Goal: Check status: Check status

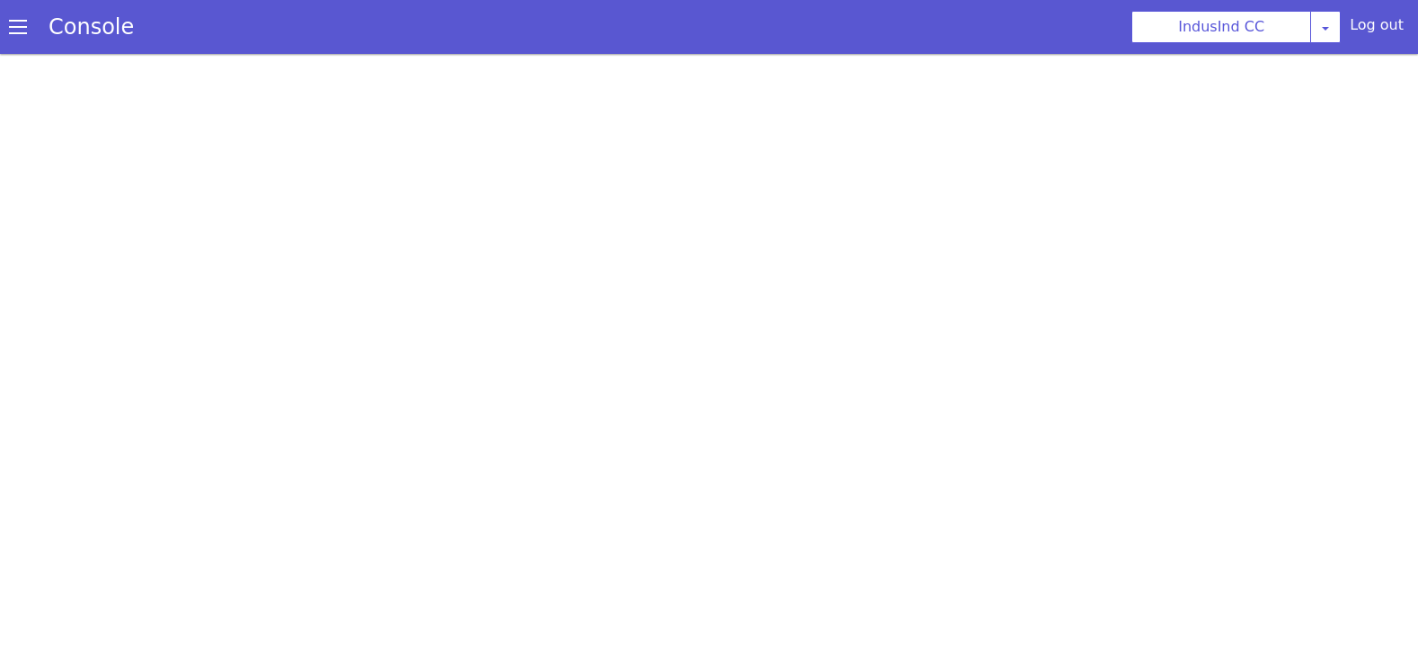
scroll to position [5, 0]
select select "6ac3535f-e35c-4749-942e-9efb8a640e87"
select select "[DATE]"
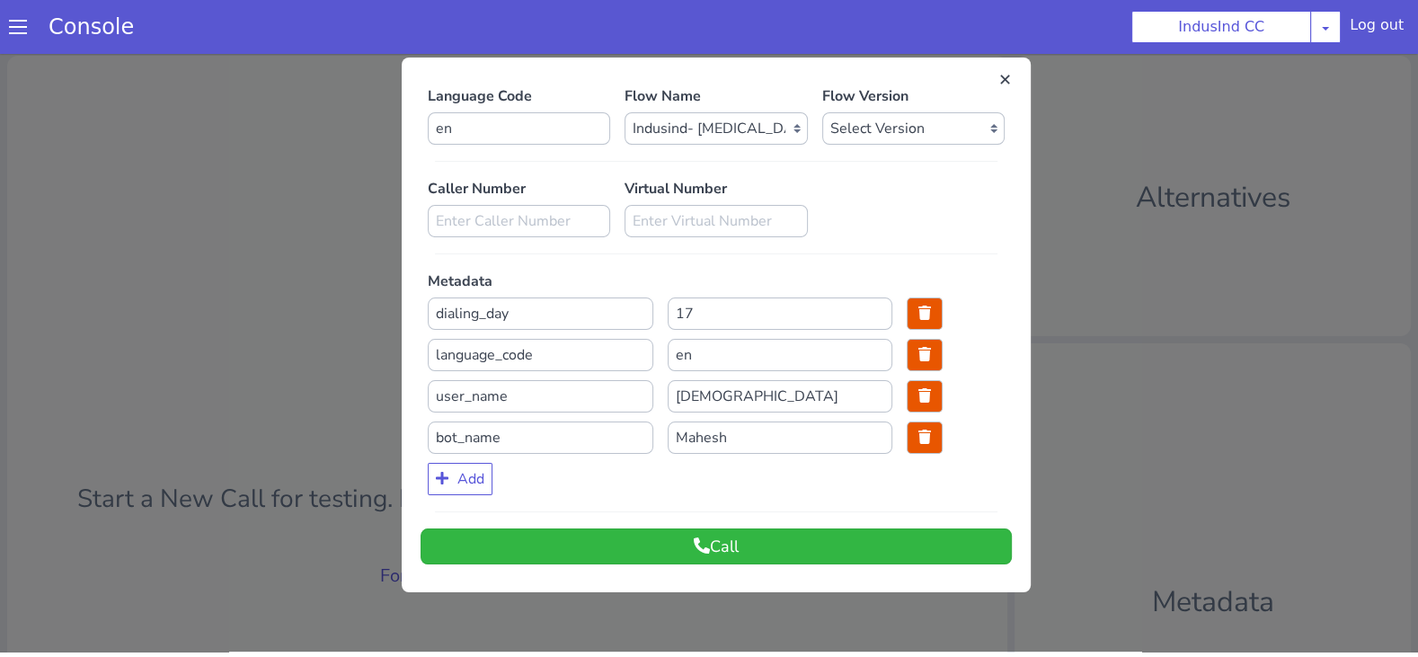
scroll to position [75, 0]
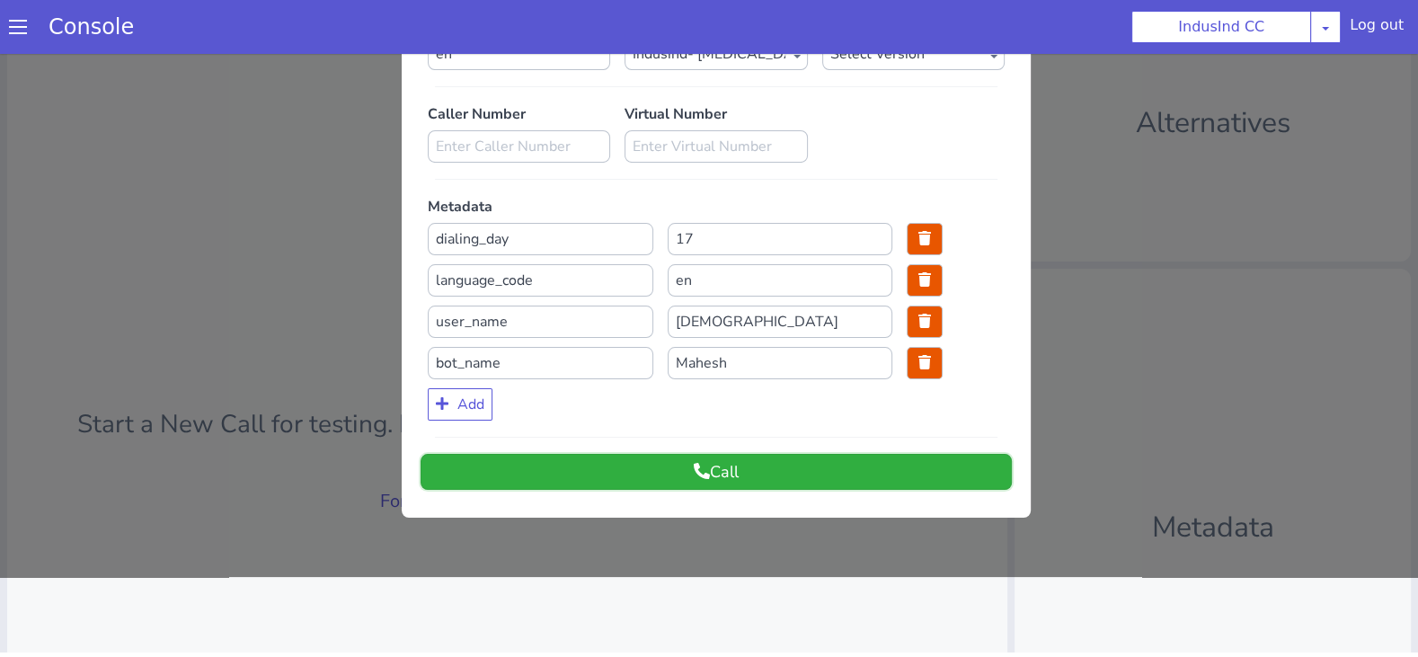
click at [564, 476] on button "Call" at bounding box center [716, 472] width 591 height 36
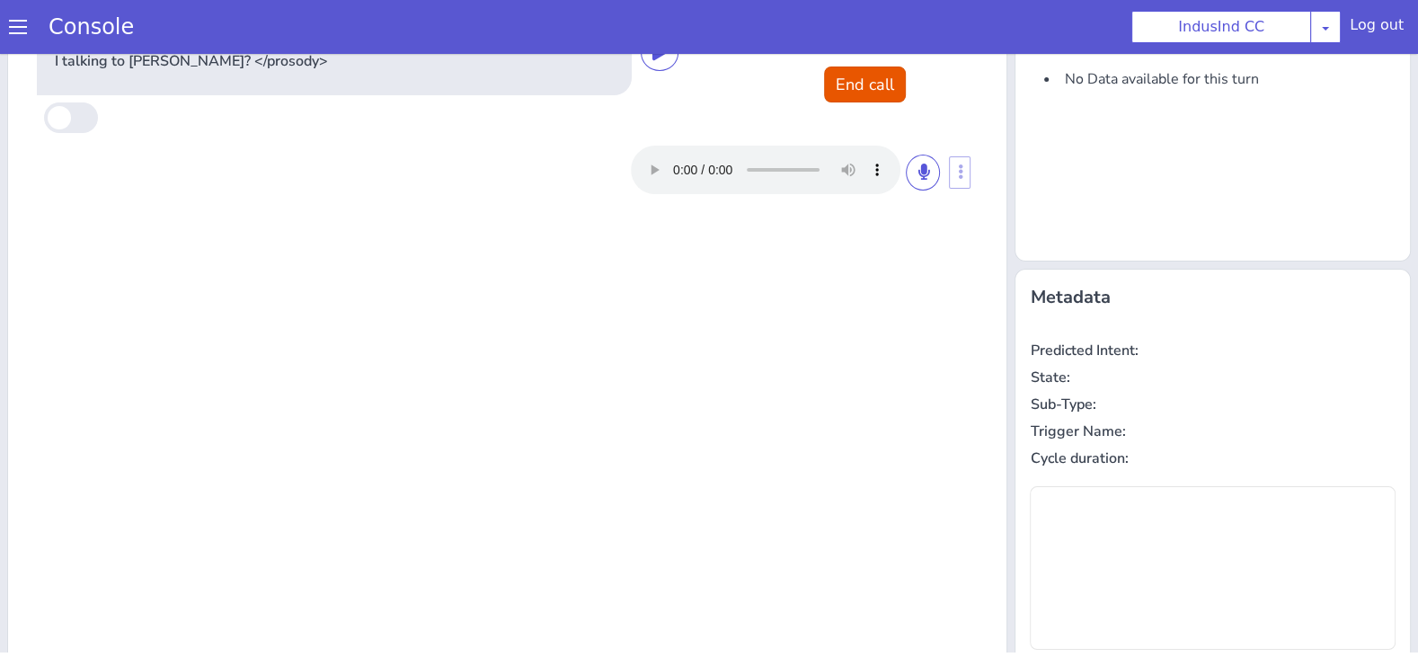
scroll to position [0, 0]
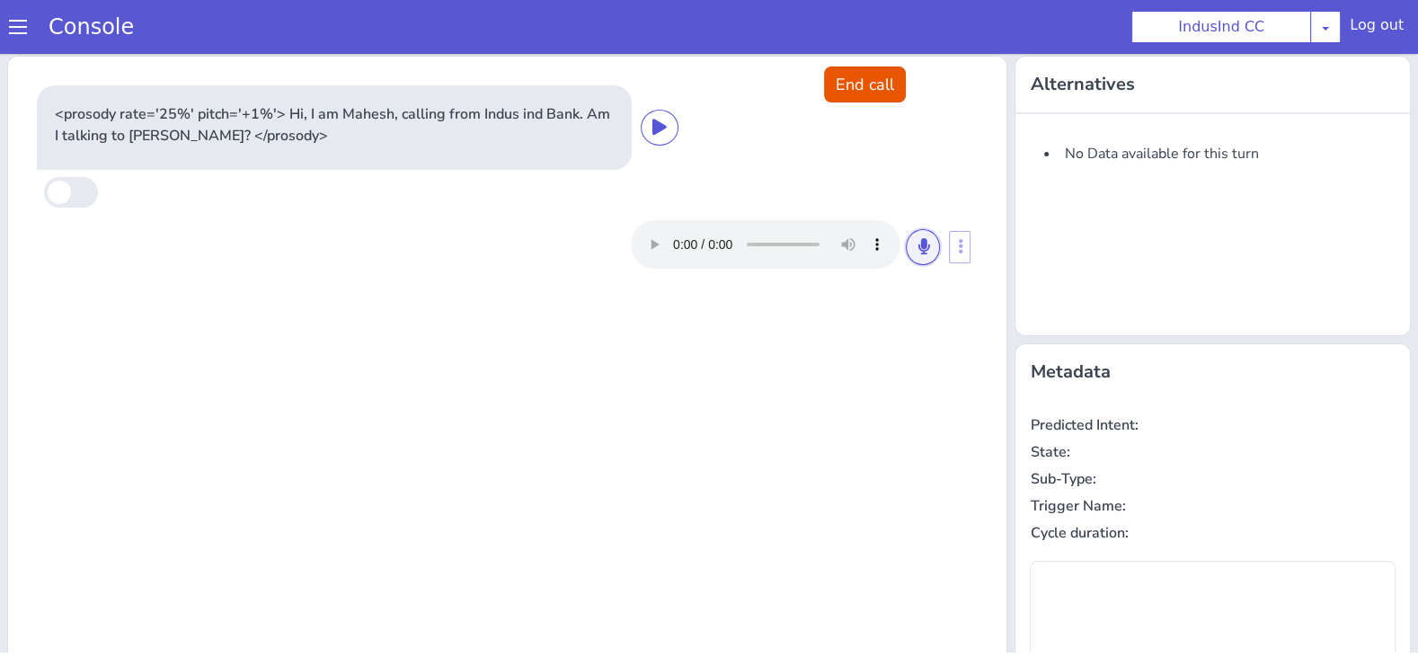
click at [932, 253] on button at bounding box center [923, 247] width 34 height 36
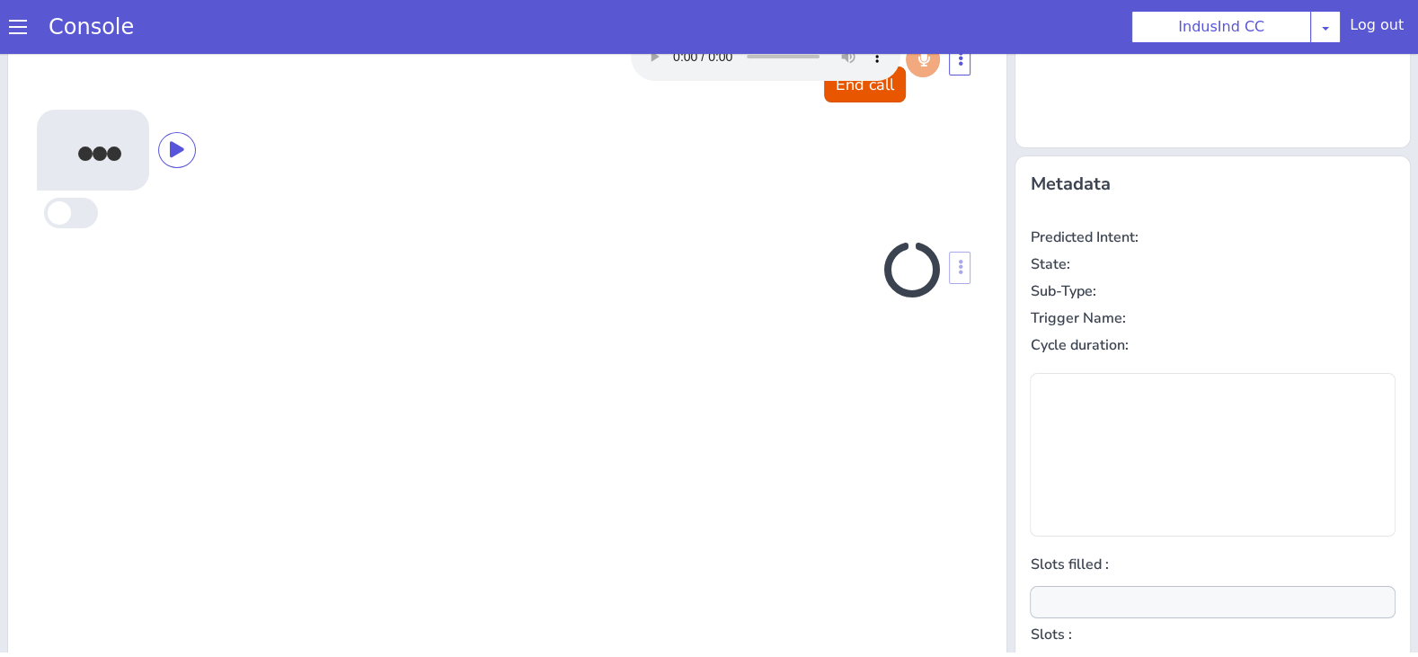
scroll to position [146, 0]
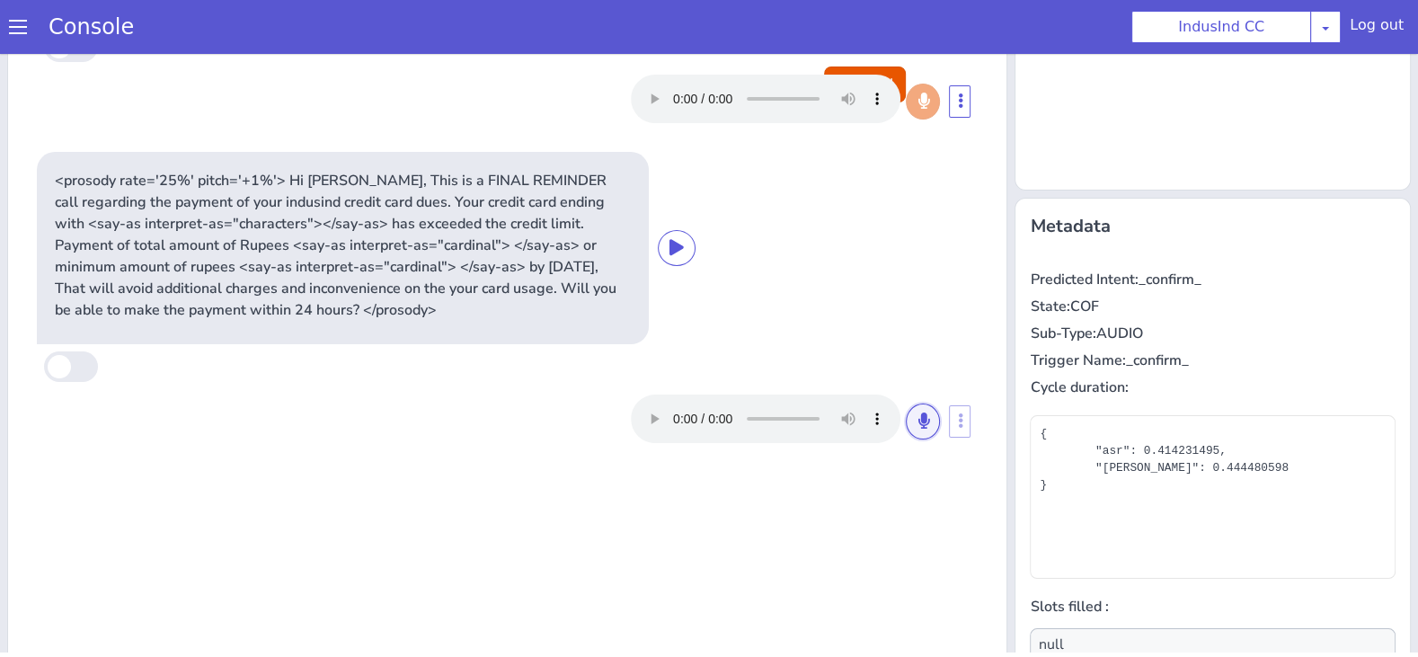
click at [928, 422] on icon at bounding box center [923, 420] width 11 height 16
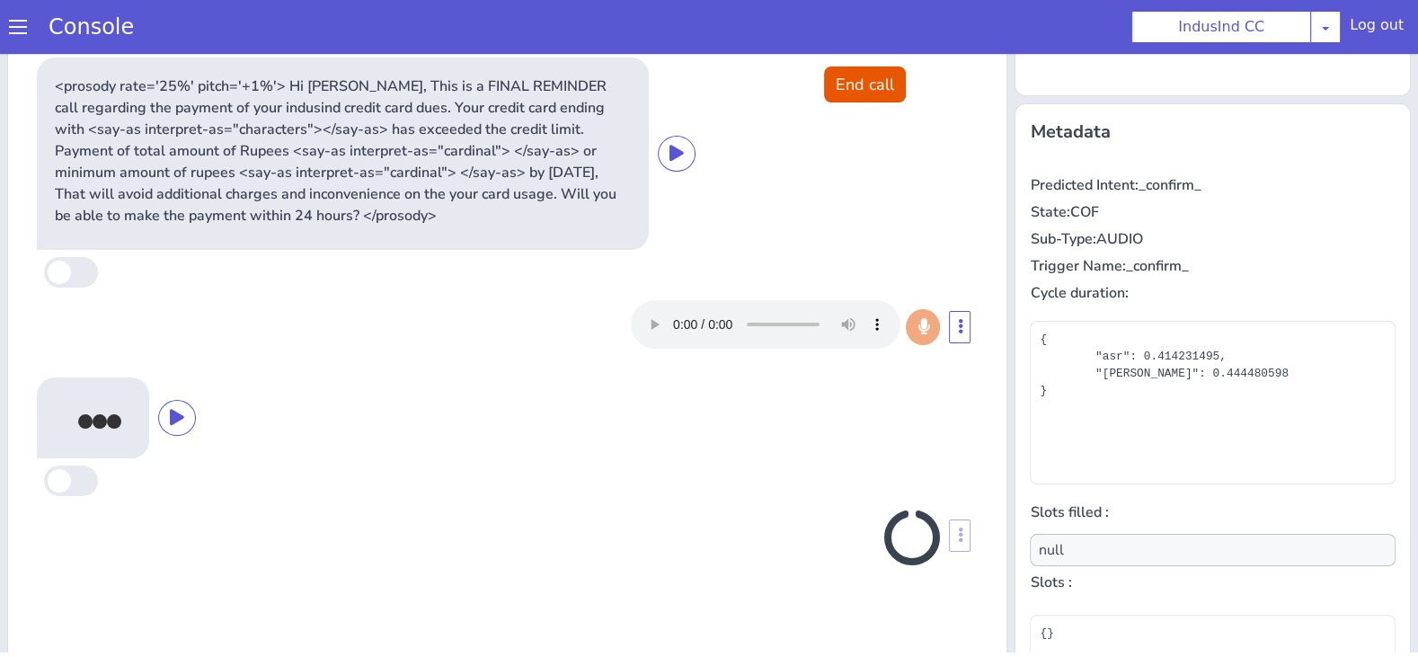
scroll to position [259, 0]
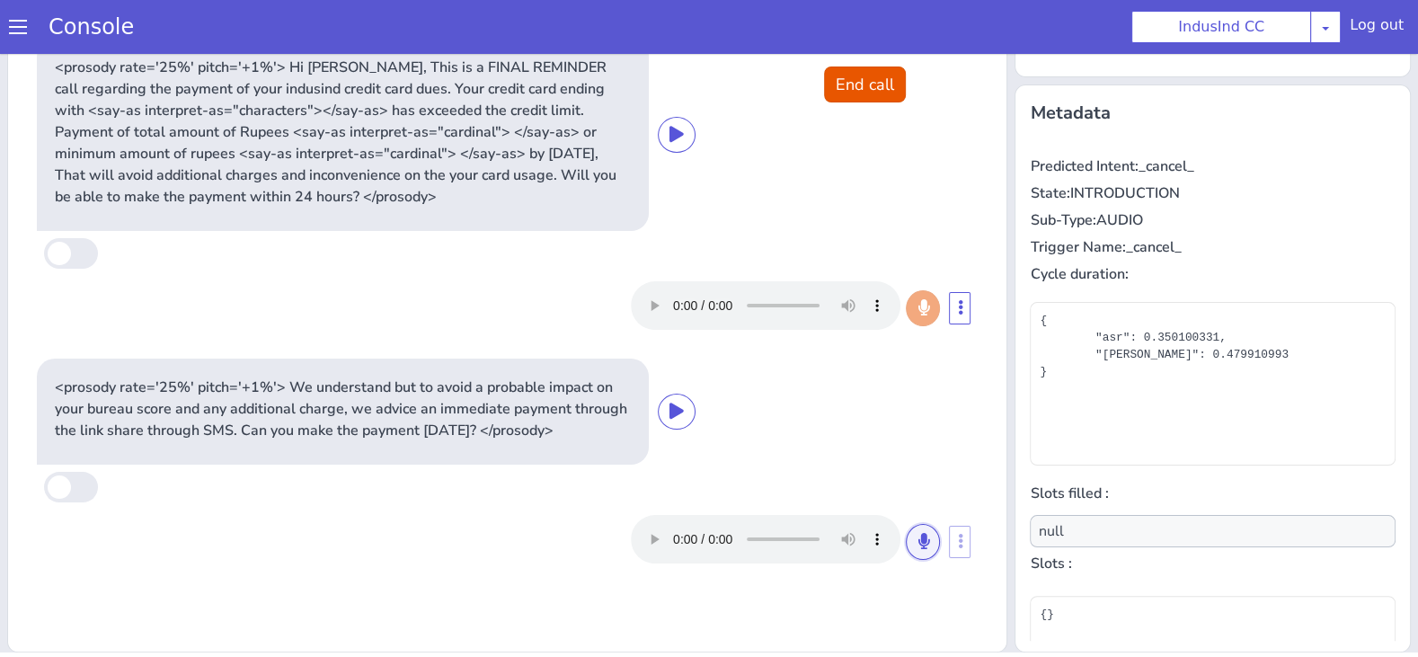
click at [919, 539] on icon at bounding box center [923, 541] width 11 height 16
click at [927, 540] on icon at bounding box center [923, 541] width 11 height 16
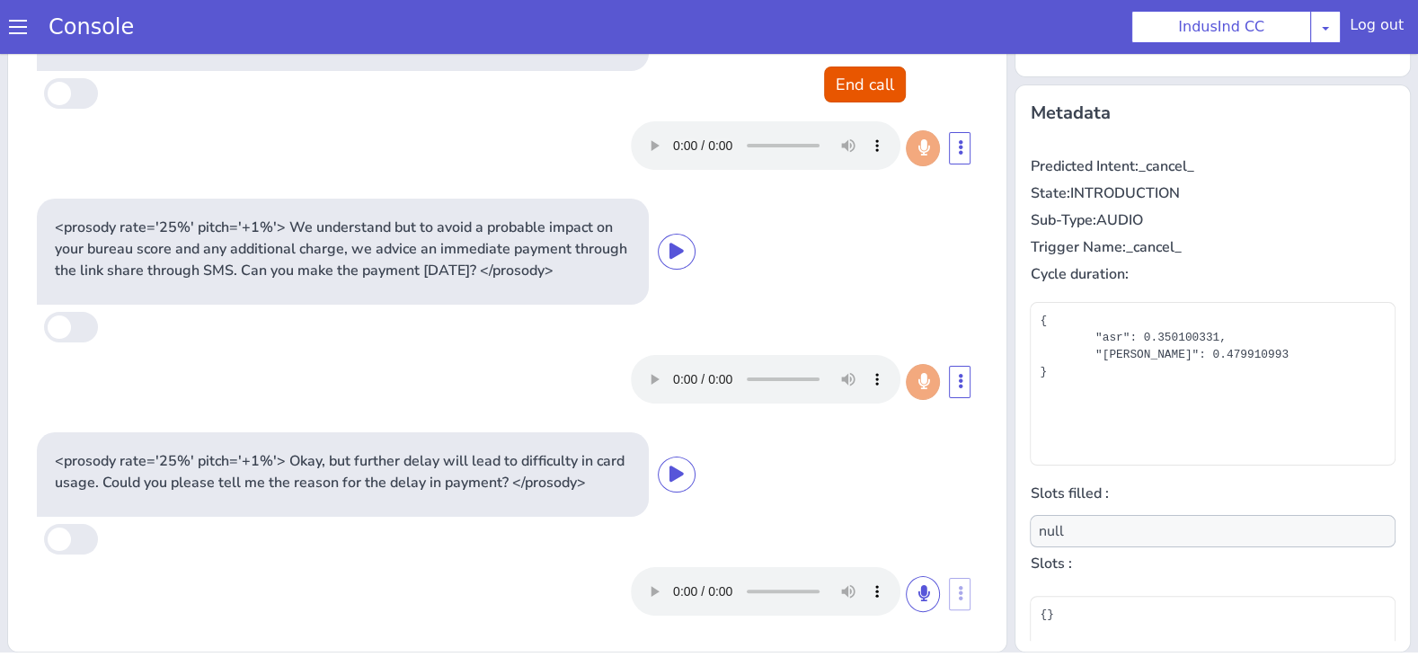
scroll to position [158, 0]
click at [922, 591] on icon at bounding box center [923, 595] width 11 height 16
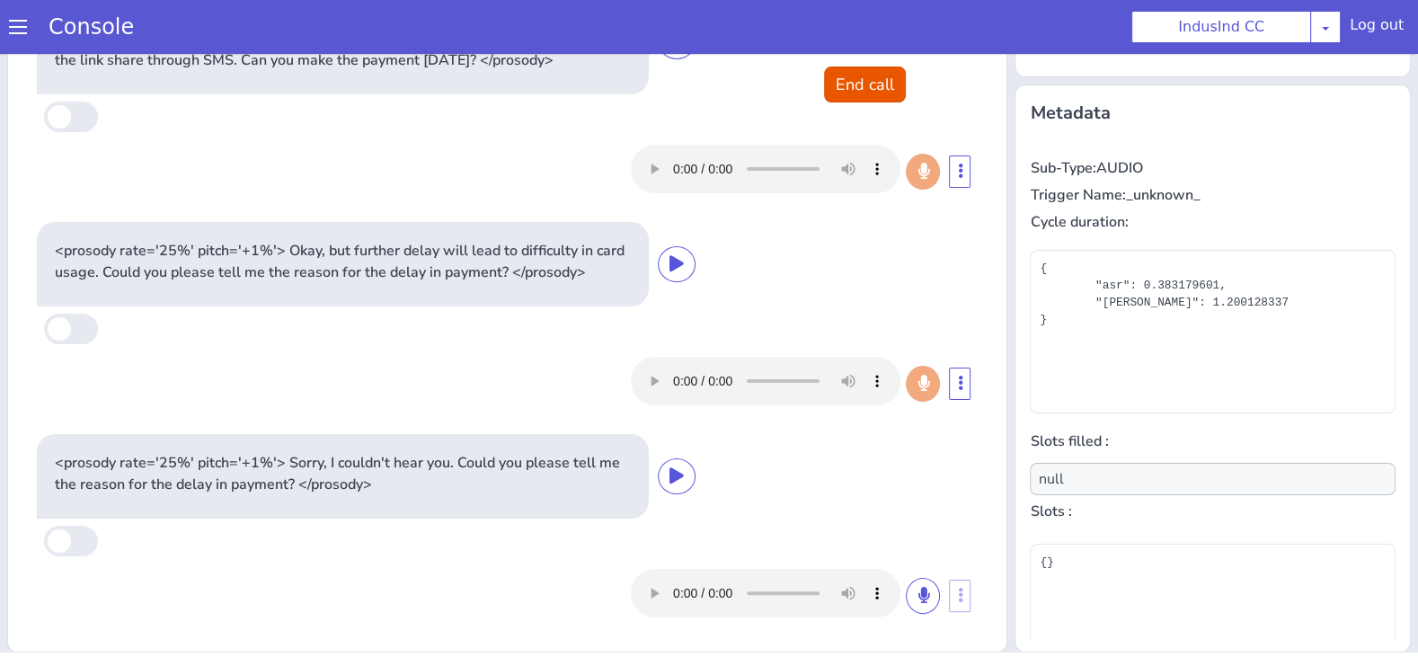
scroll to position [0, 0]
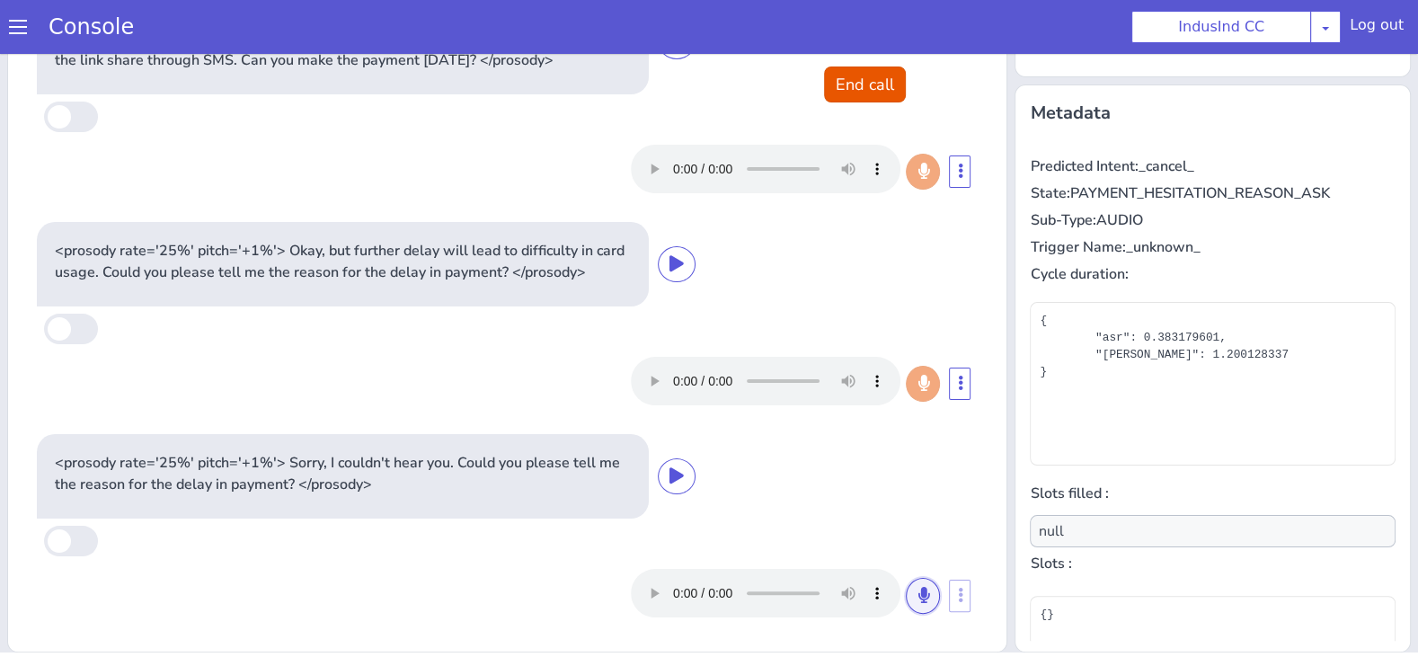
click at [924, 594] on icon at bounding box center [923, 595] width 11 height 16
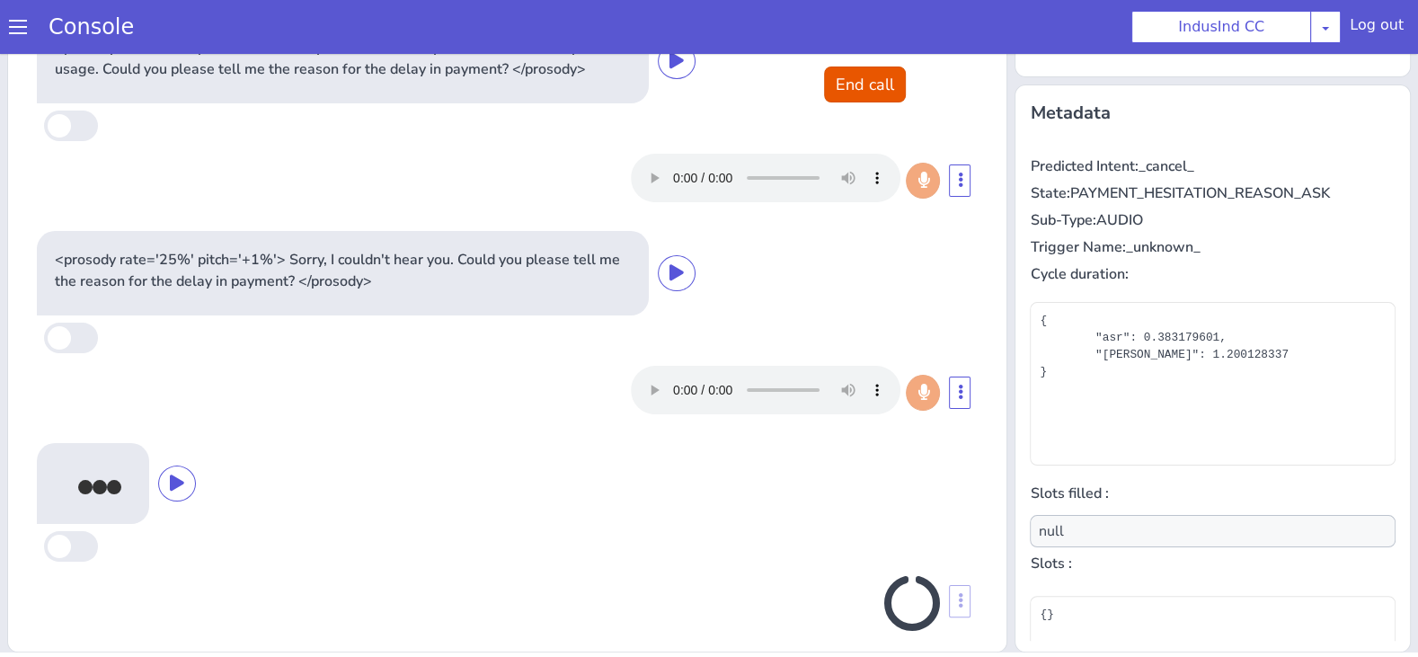
scroll to position [588, 0]
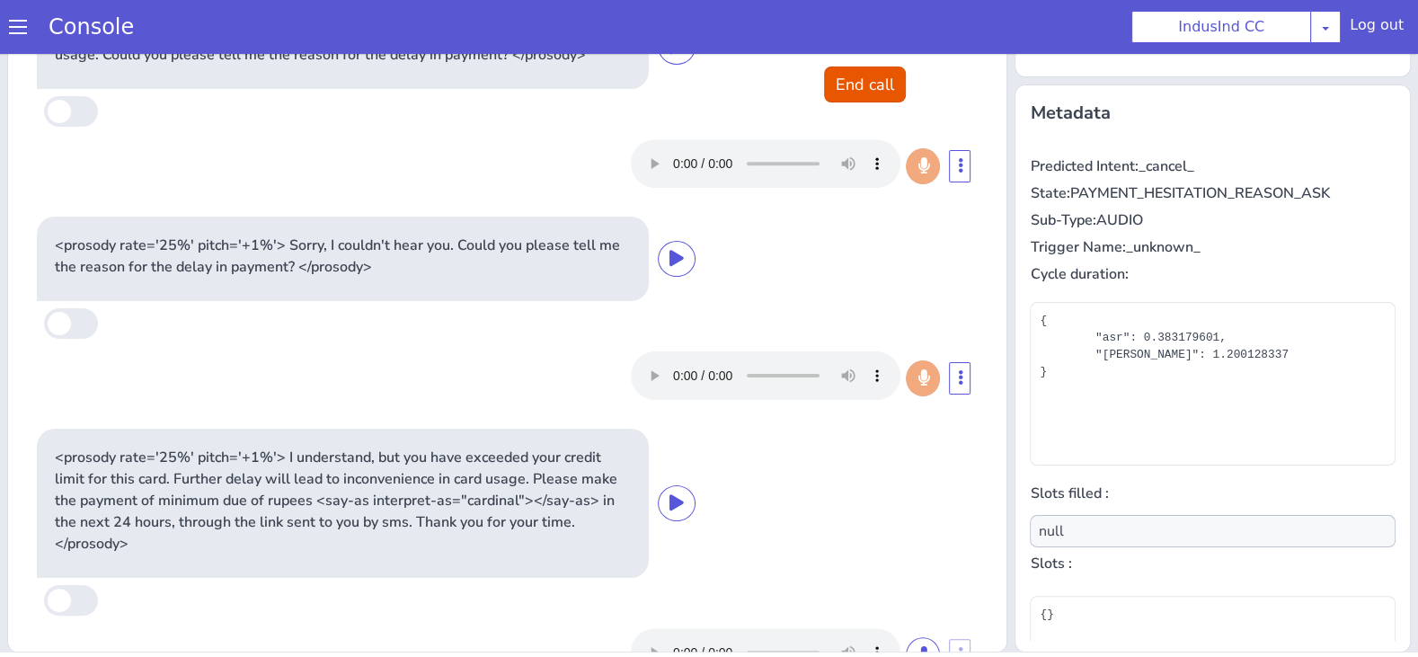
type input "payment_hesitation_reason"
click at [873, 74] on button "End call" at bounding box center [865, 85] width 82 height 36
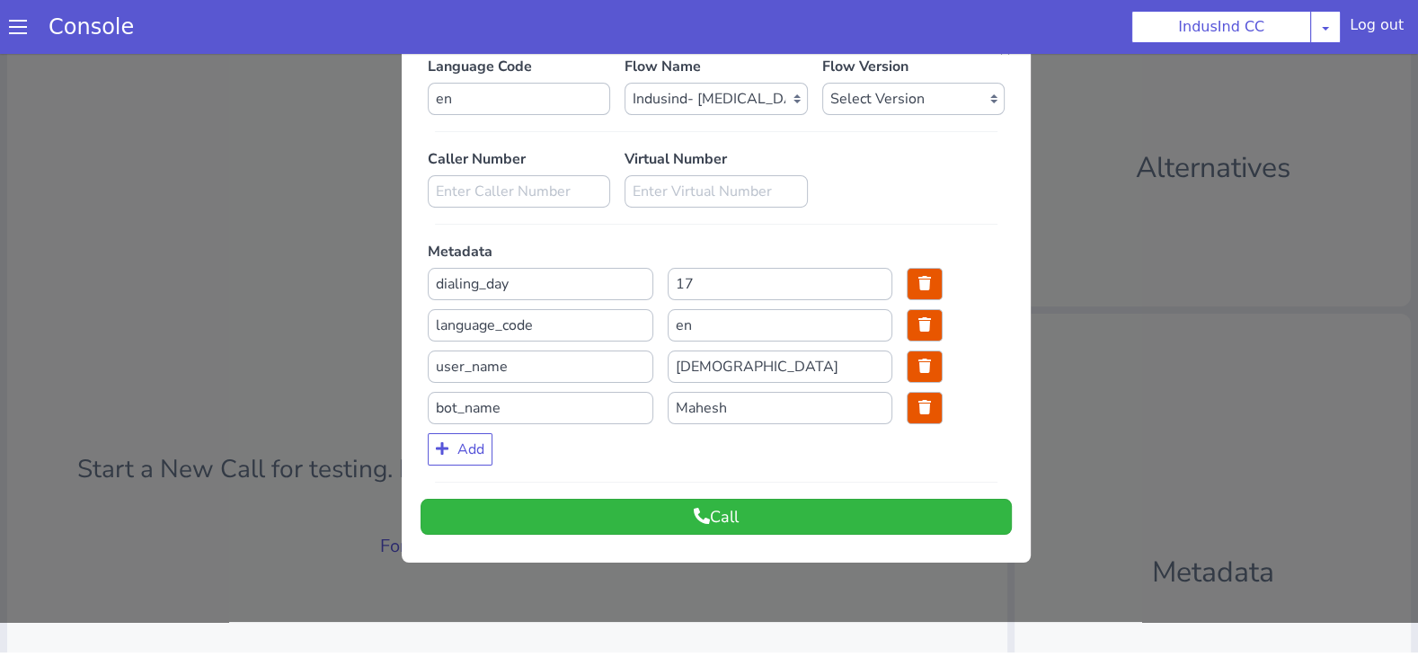
scroll to position [0, 0]
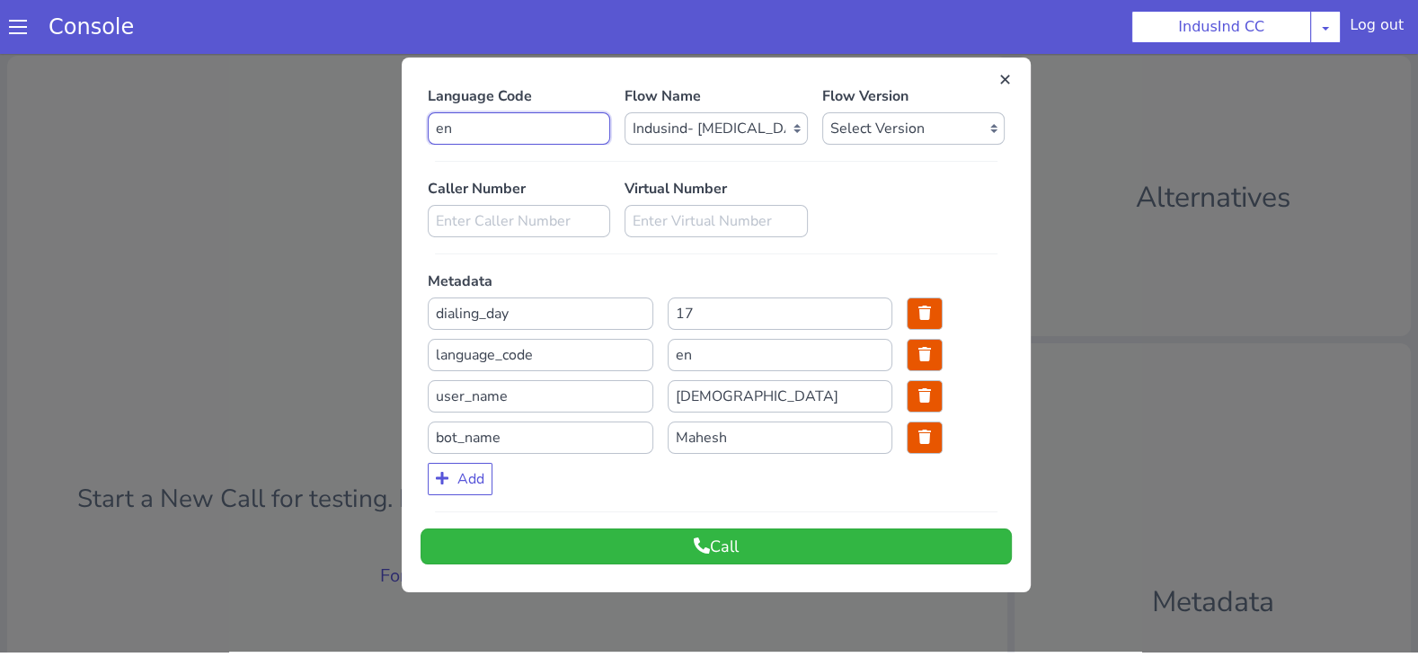
click at [532, 130] on input "en" at bounding box center [519, 128] width 182 height 32
click at [713, 129] on select "Select Flow Indusind Complaint Indusind Credit Card Welcome Calling Indusind- O…" at bounding box center [716, 128] width 182 height 32
select select "4a2d8165-17c6-459f-be1f-997dc015b7fb"
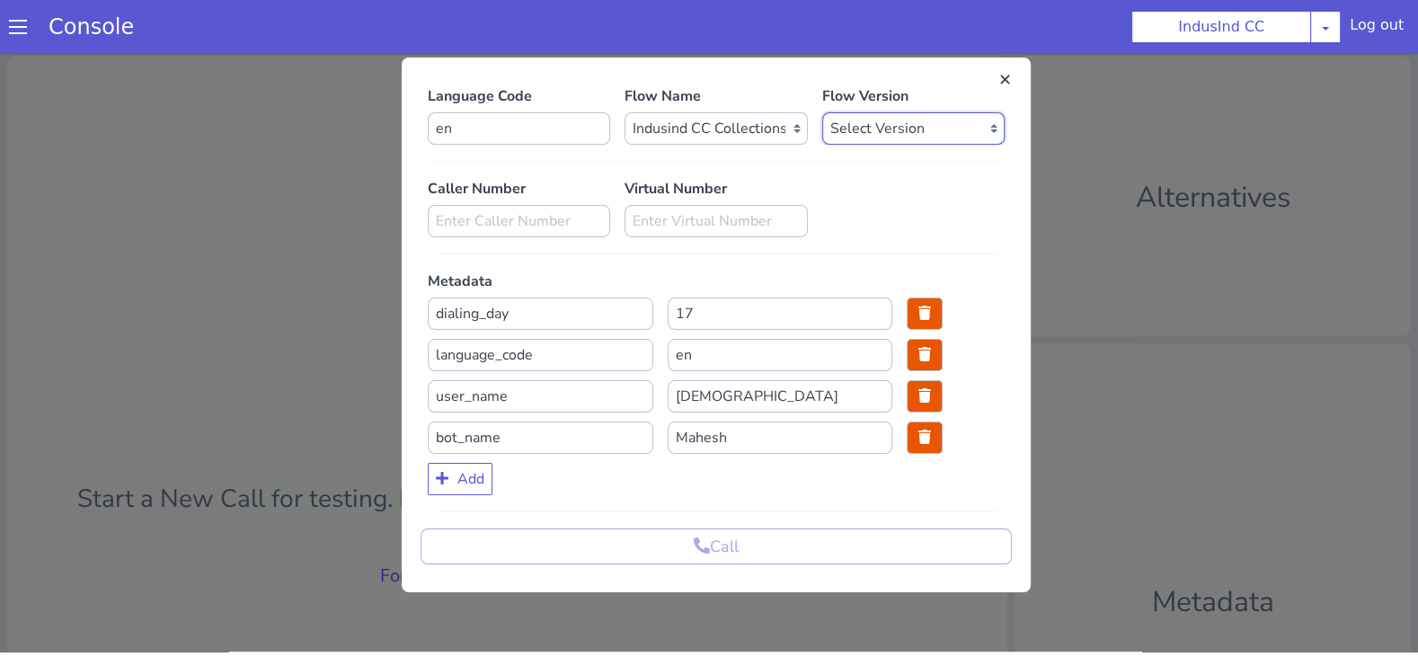
click at [873, 133] on select "Select Version 0.0.78 0.0.77 0.0.76 0.0.75 0.0.74 0.0.73 0.0.72 0.0.71 0.0.70 0…" at bounding box center [913, 128] width 182 height 32
select select "0.0.78"
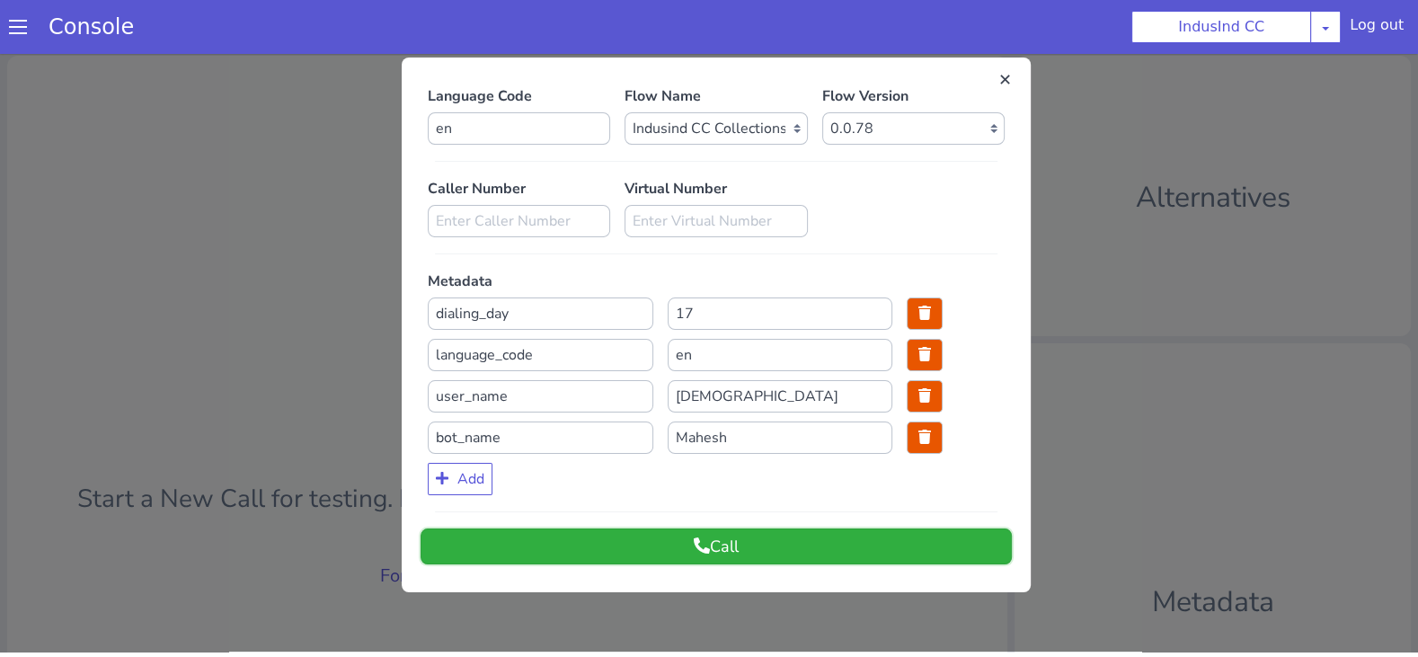
click at [591, 545] on button "Call" at bounding box center [716, 546] width 591 height 36
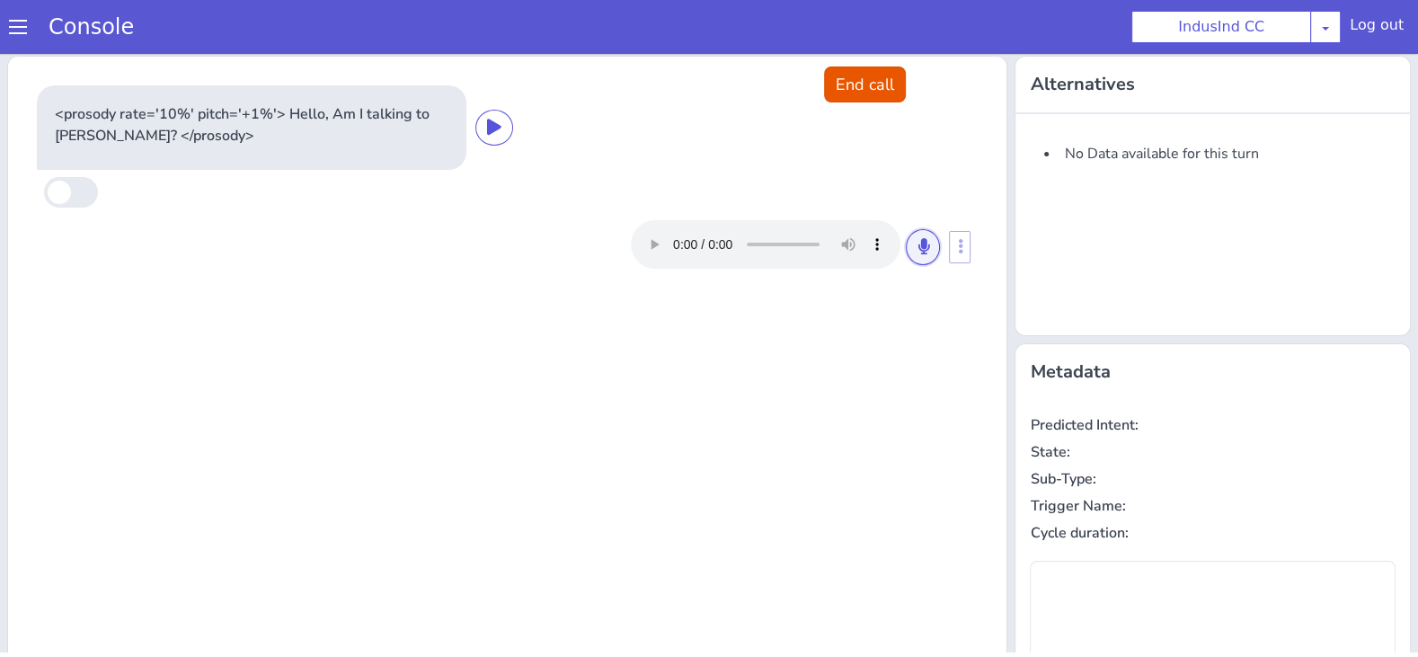
click at [921, 247] on icon at bounding box center [923, 246] width 11 height 16
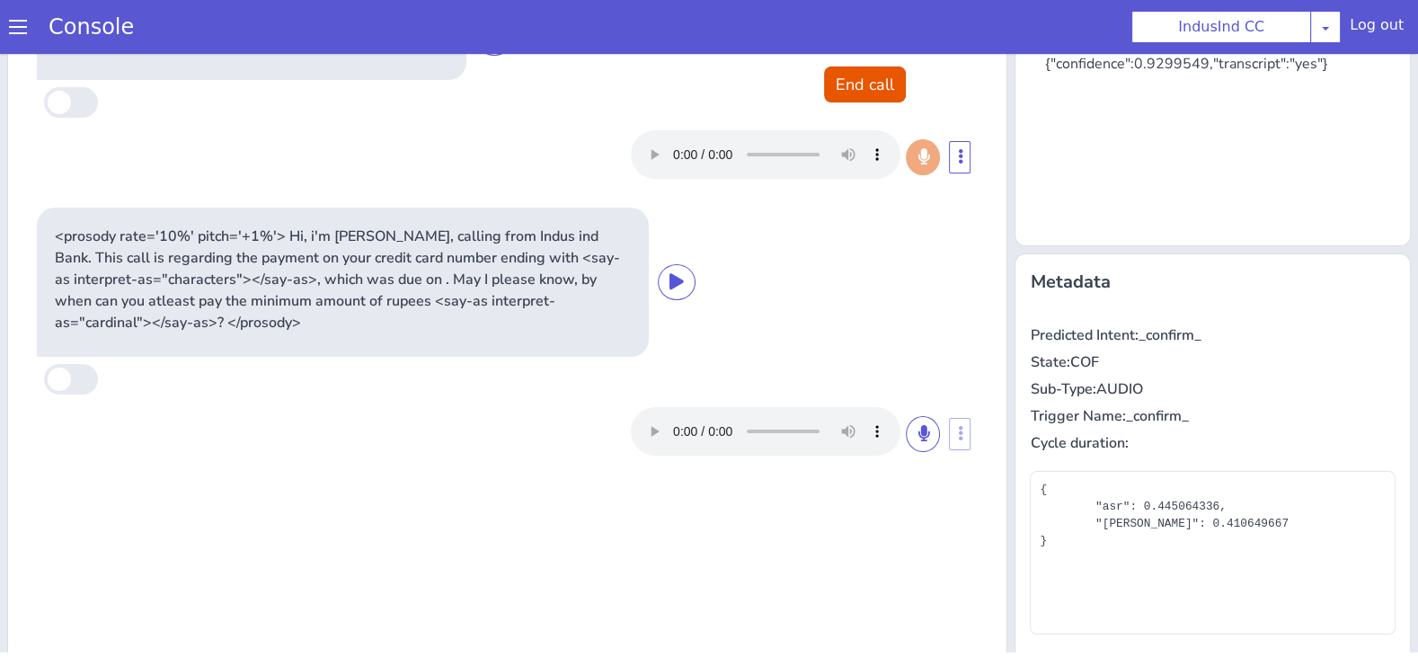
scroll to position [92, 0]
click at [928, 426] on icon at bounding box center [923, 431] width 11 height 16
click at [926, 432] on icon at bounding box center [923, 431] width 11 height 16
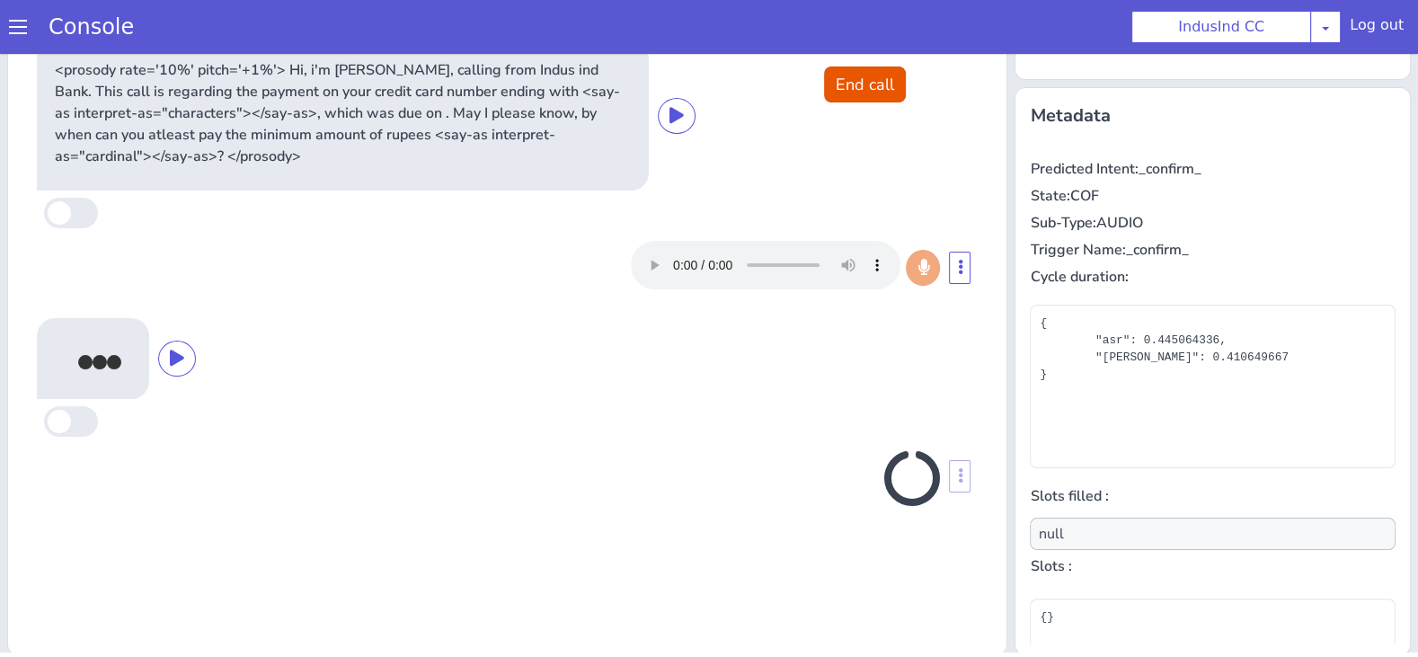
scroll to position [259, 0]
type input "payment_hesitation_reason"
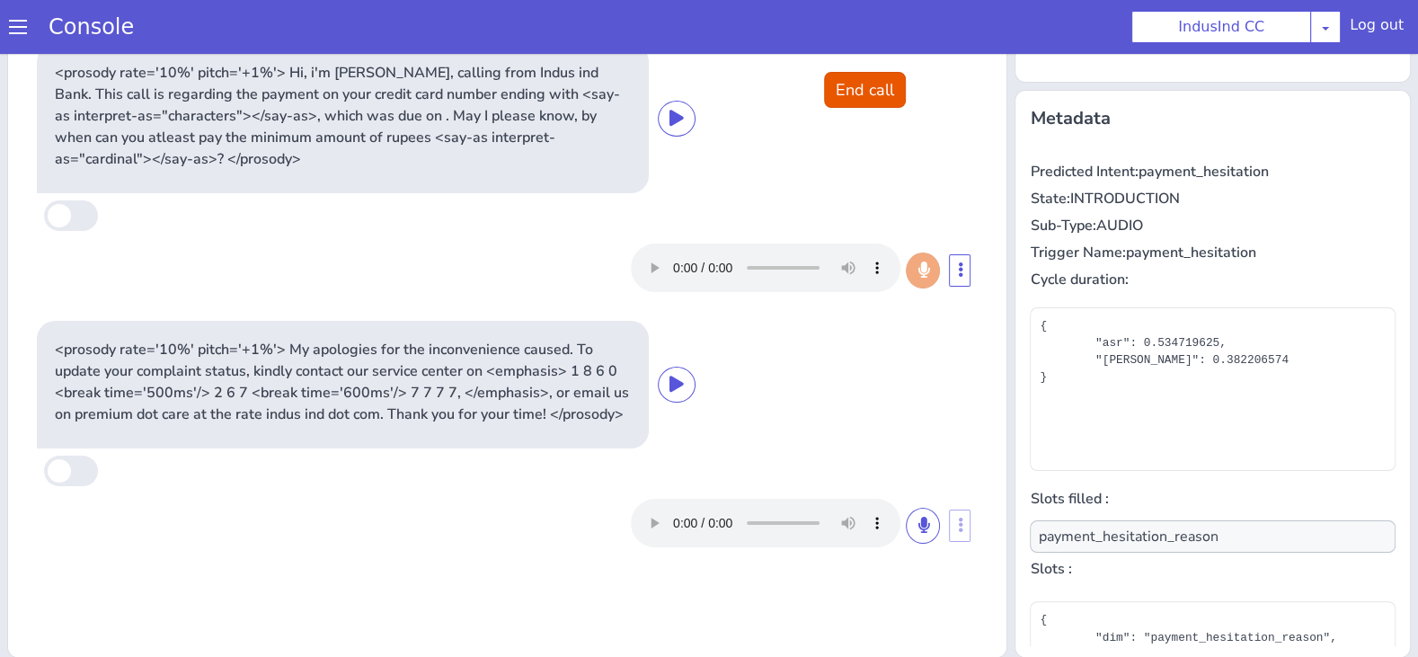
scroll to position [0, 0]
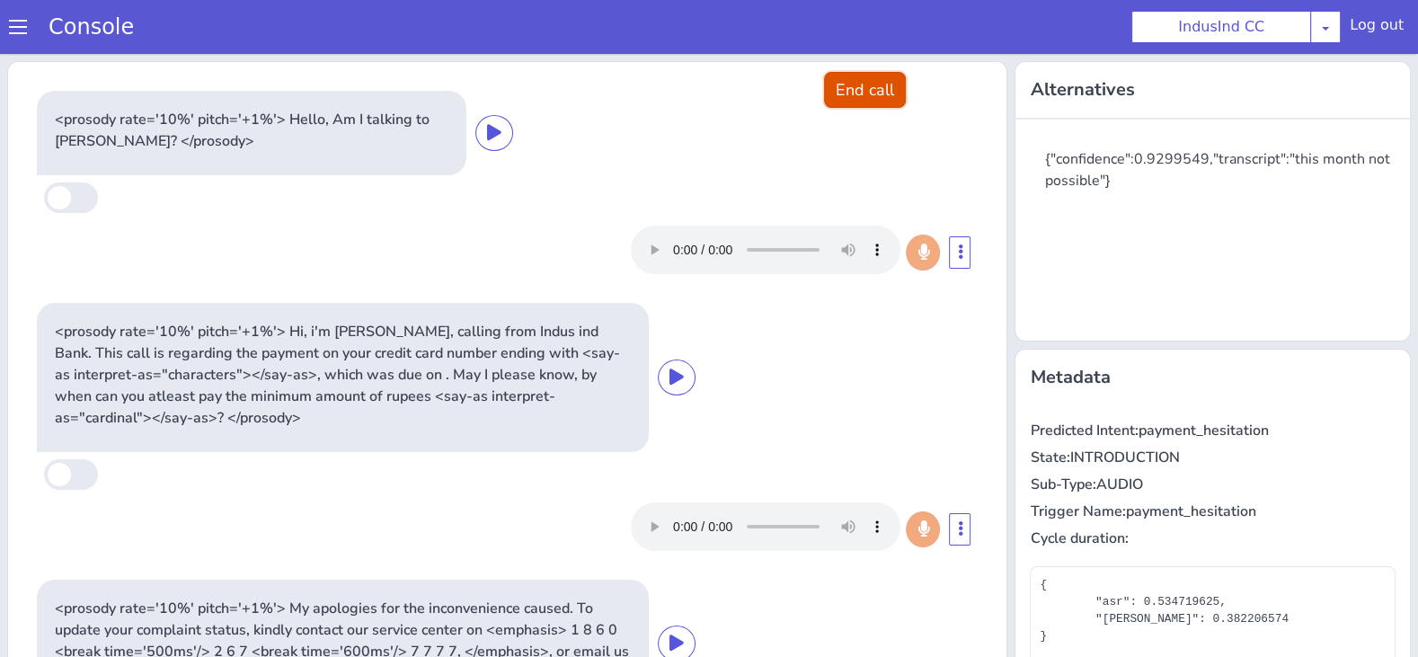
click at [865, 84] on button "End call" at bounding box center [865, 90] width 82 height 36
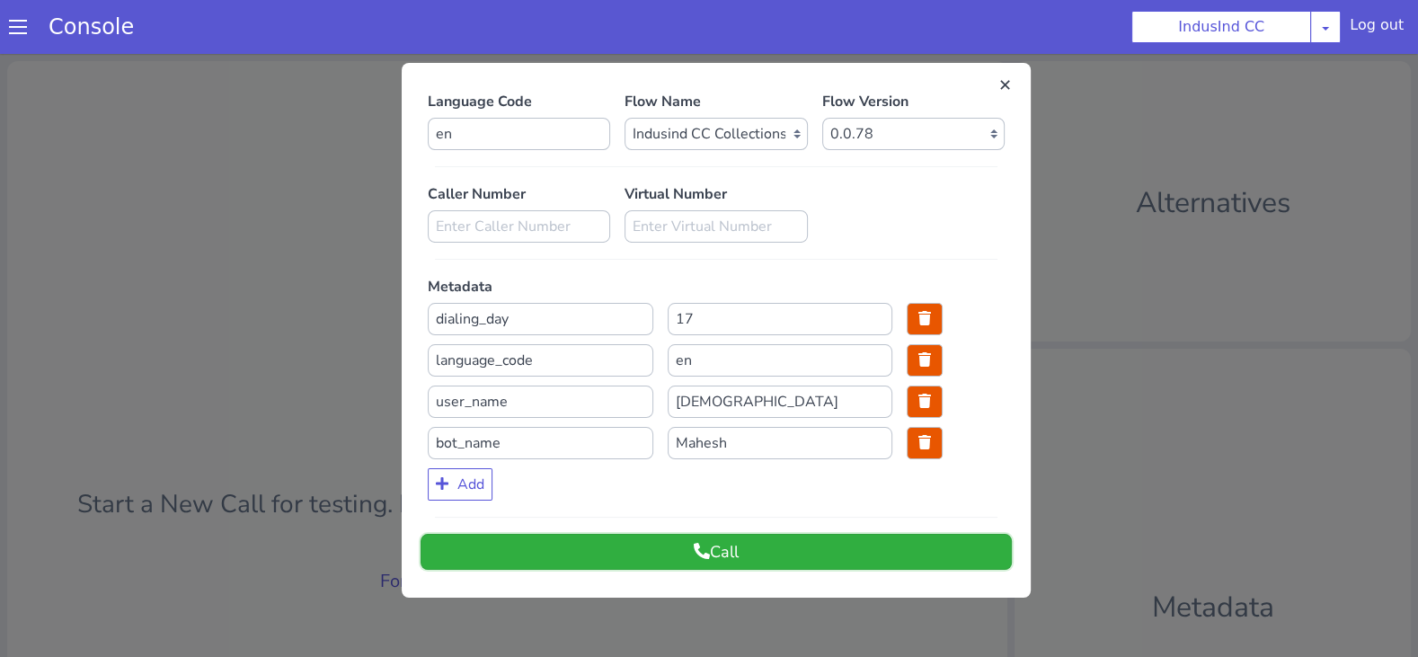
click at [680, 549] on button "Call" at bounding box center [716, 552] width 591 height 36
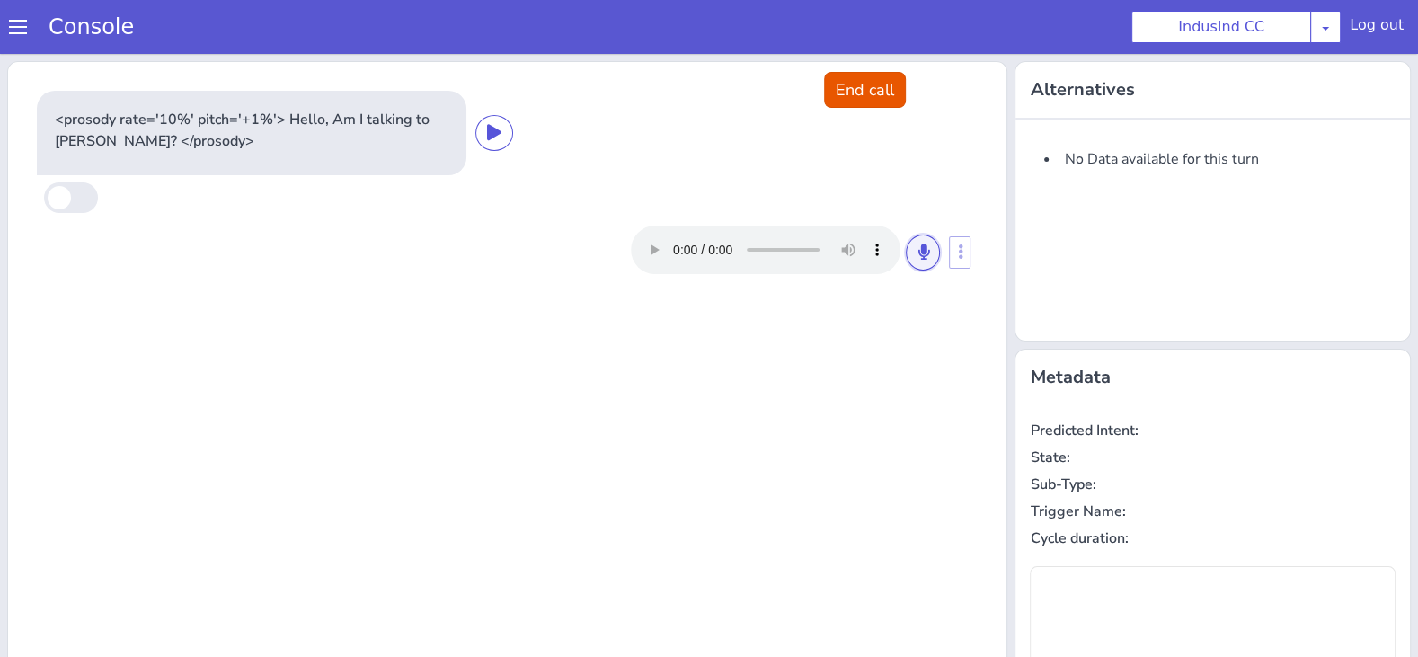
click at [921, 253] on icon at bounding box center [923, 252] width 11 height 16
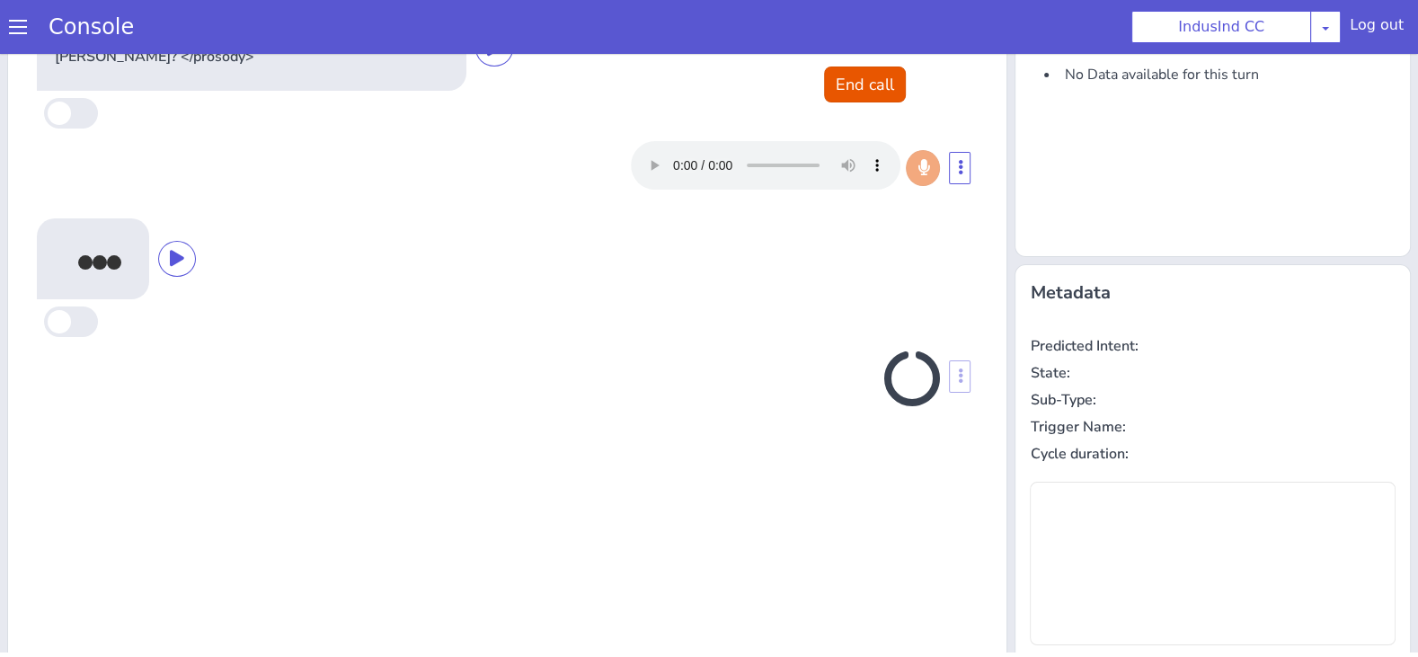
scroll to position [69, 0]
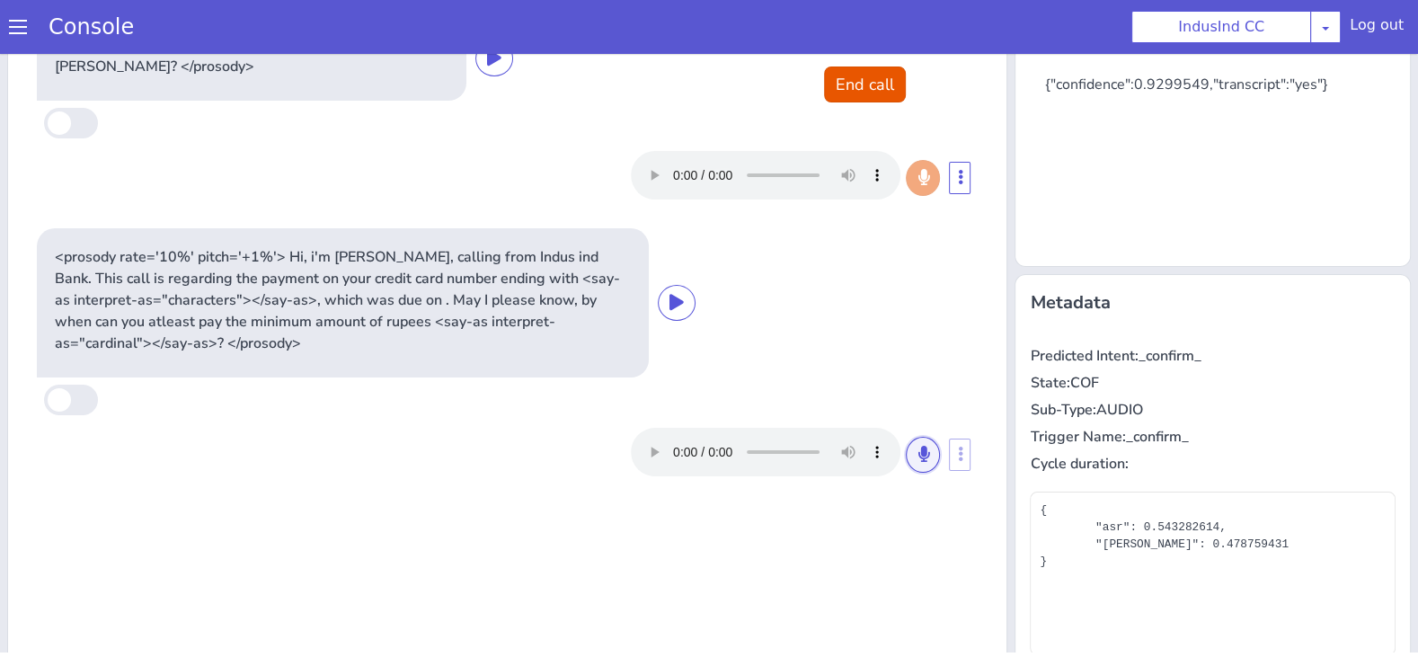
click at [923, 456] on icon at bounding box center [923, 454] width 11 height 16
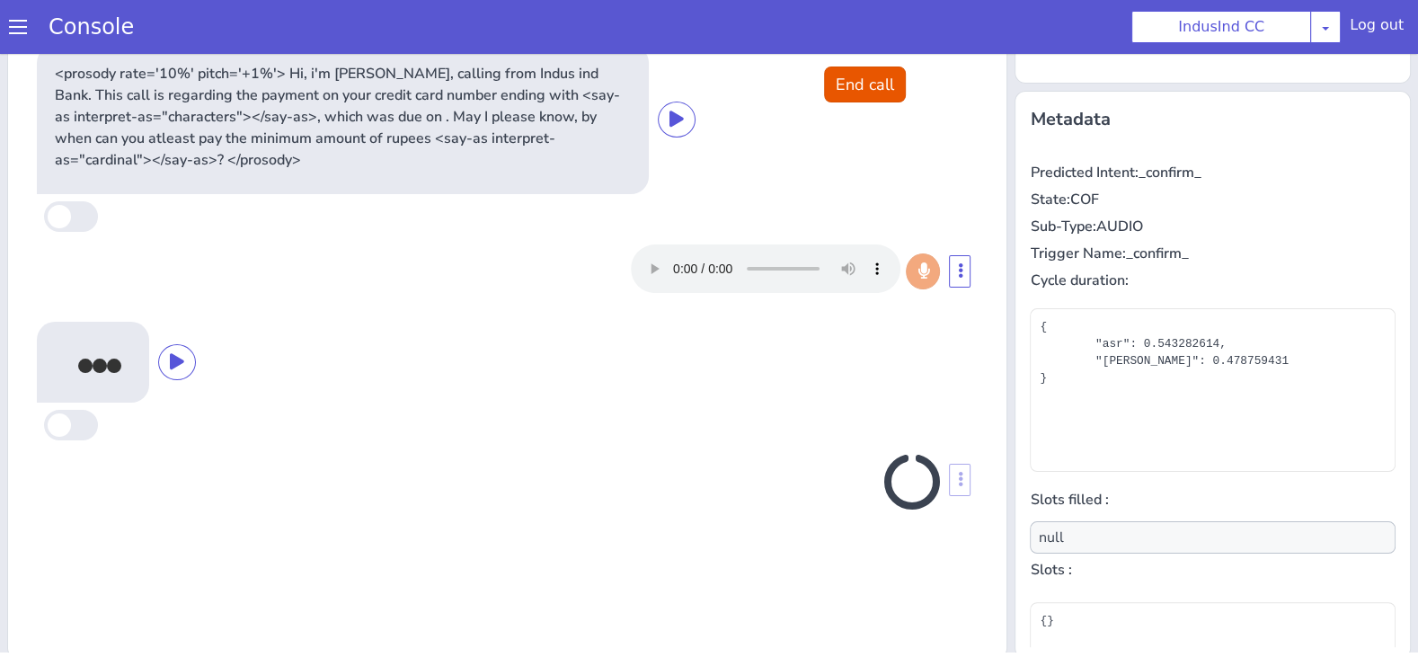
scroll to position [259, 0]
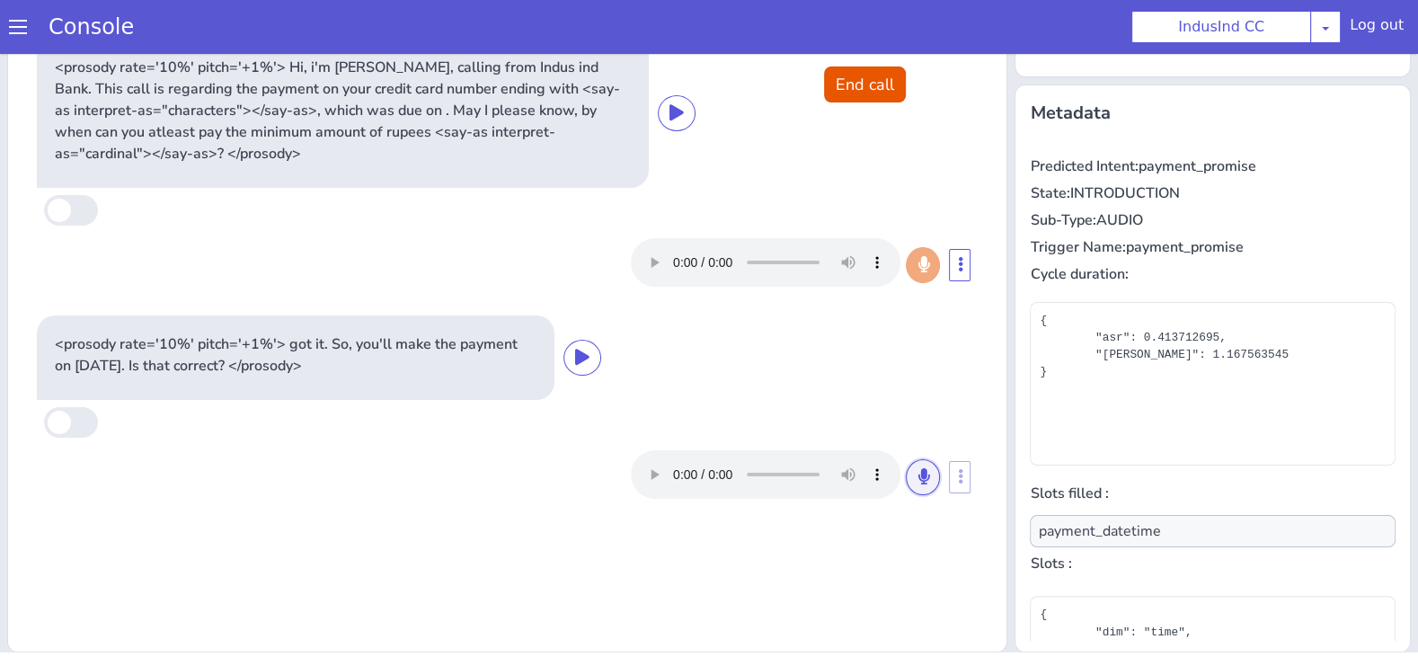
click at [924, 474] on icon at bounding box center [923, 476] width 11 height 16
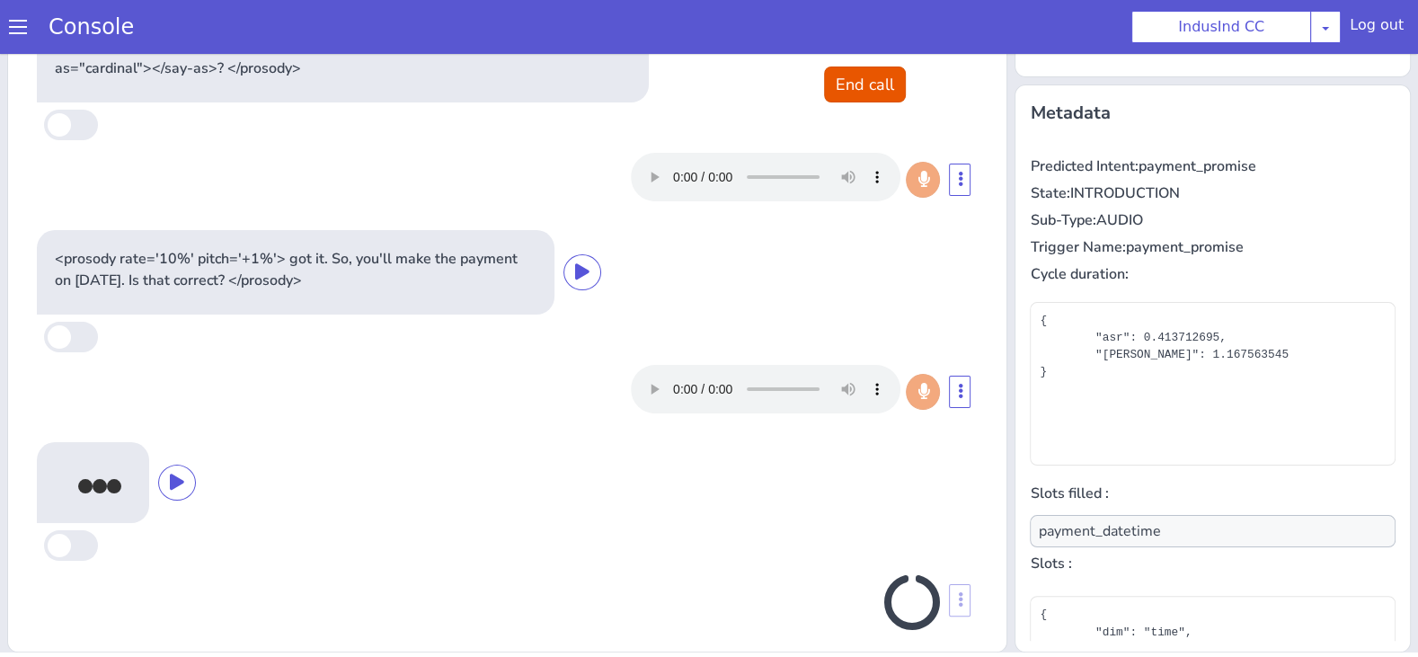
scroll to position [99, 0]
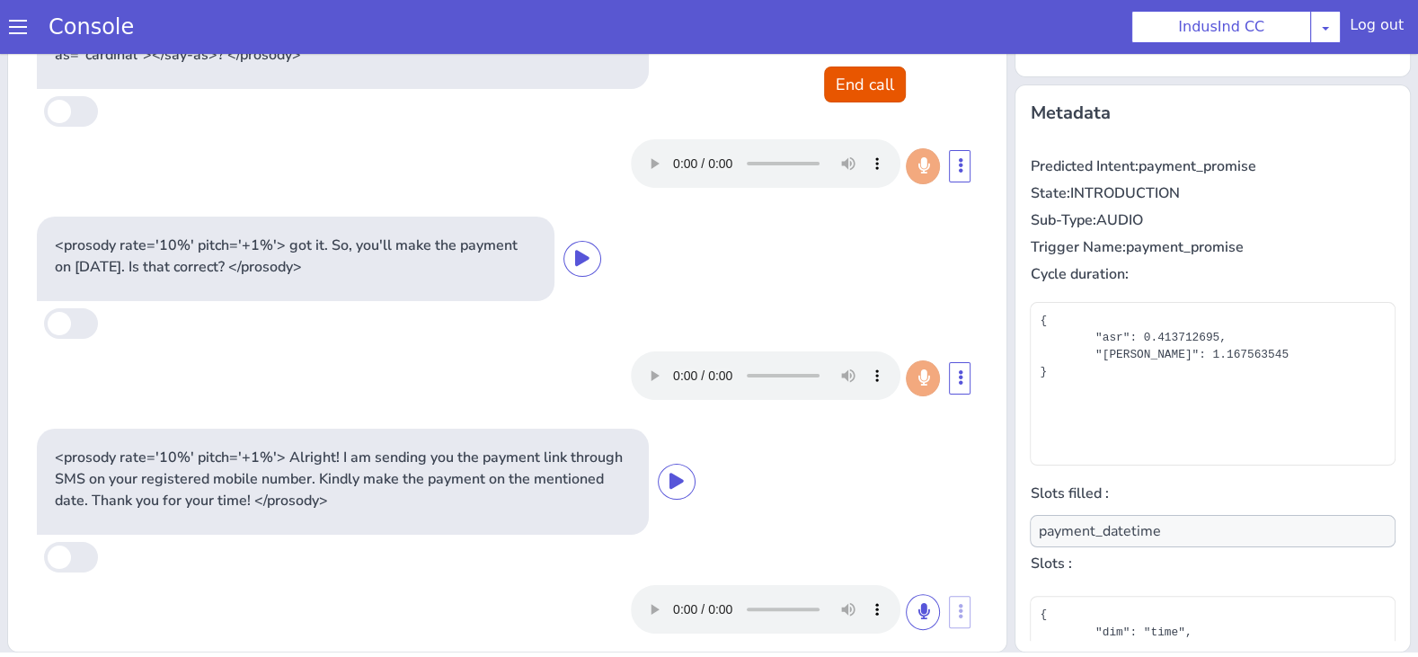
type input "null"
click at [882, 94] on button "End call" at bounding box center [865, 85] width 82 height 36
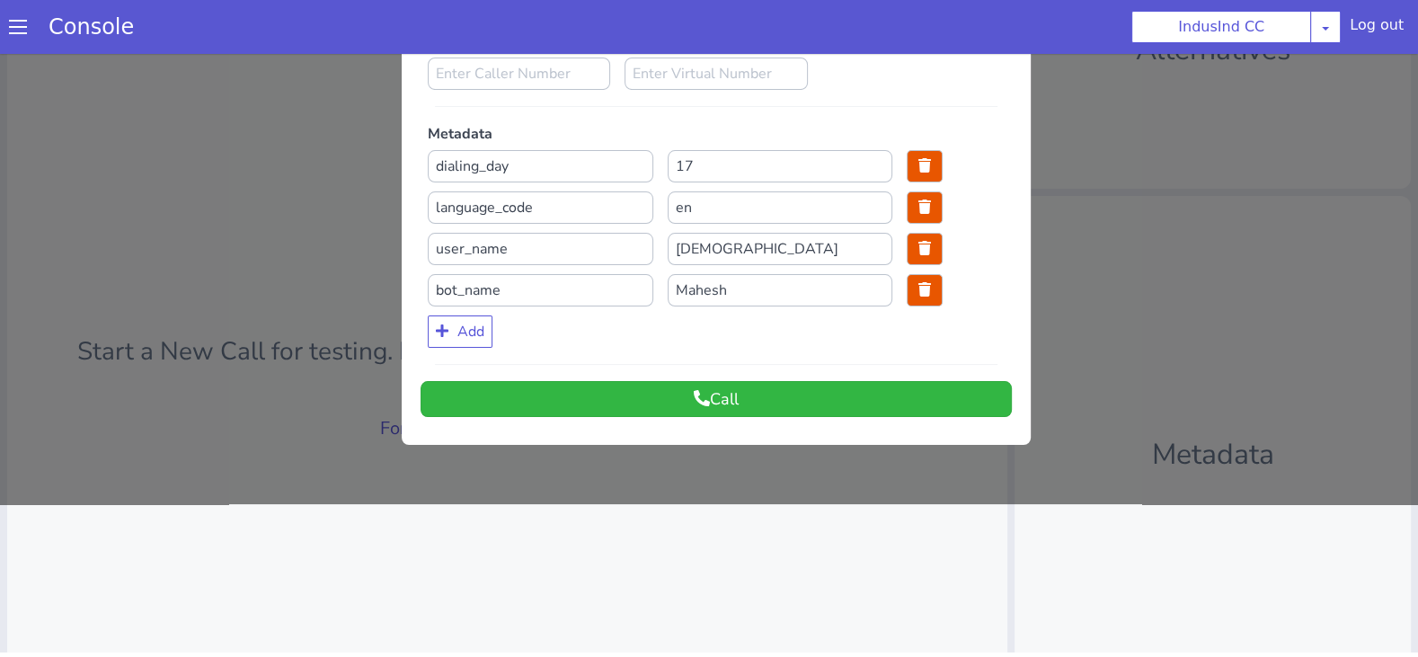
scroll to position [0, 0]
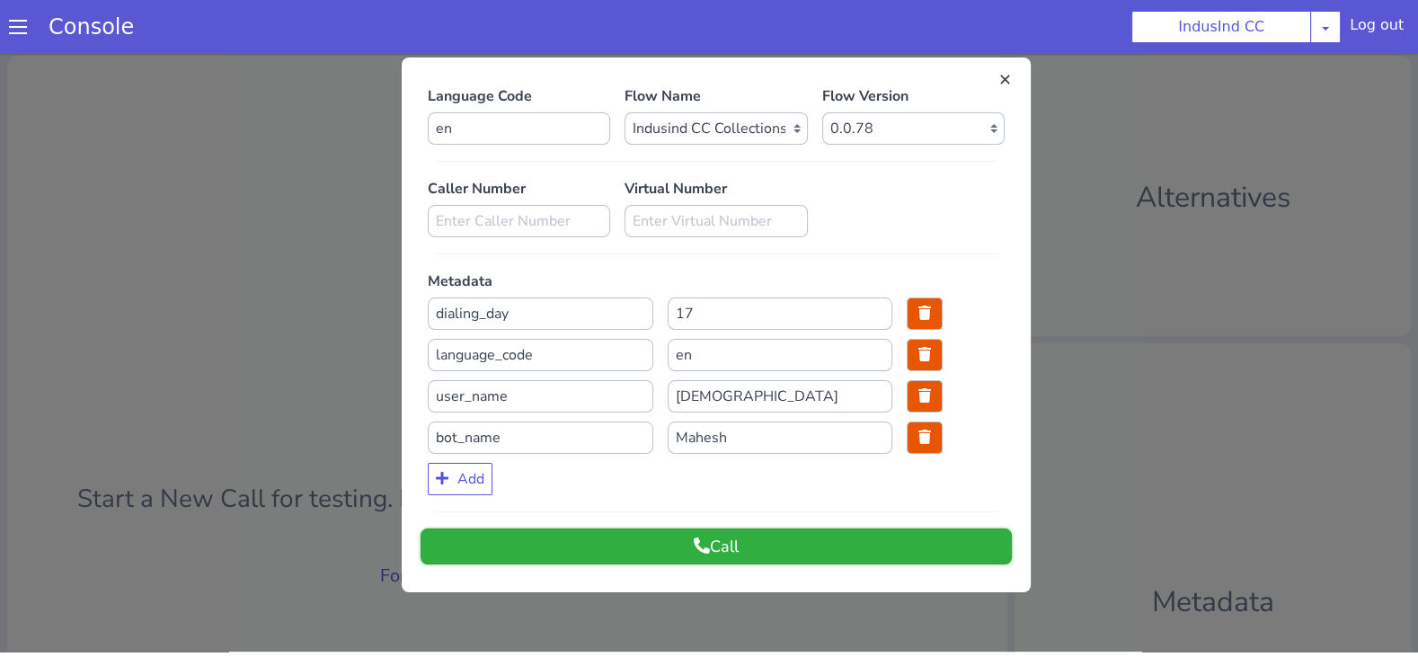
click at [699, 537] on button "Call" at bounding box center [716, 546] width 591 height 36
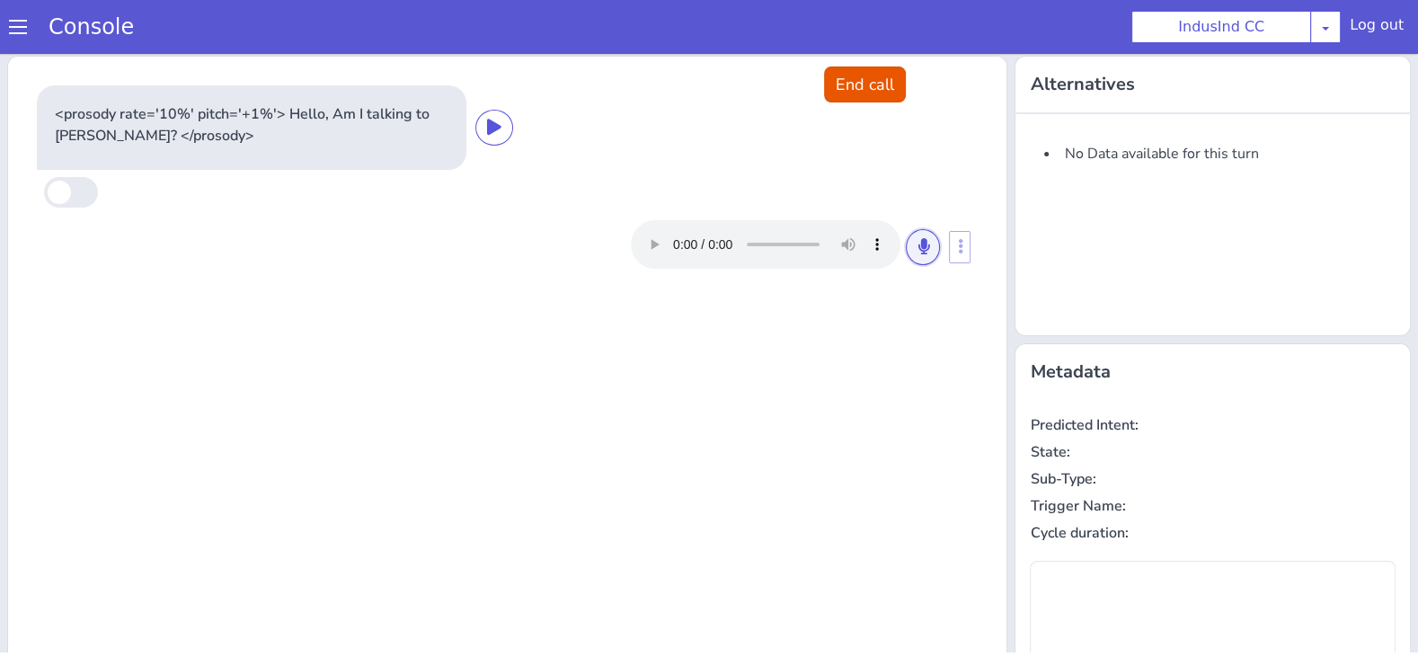
click at [930, 242] on button at bounding box center [923, 247] width 34 height 36
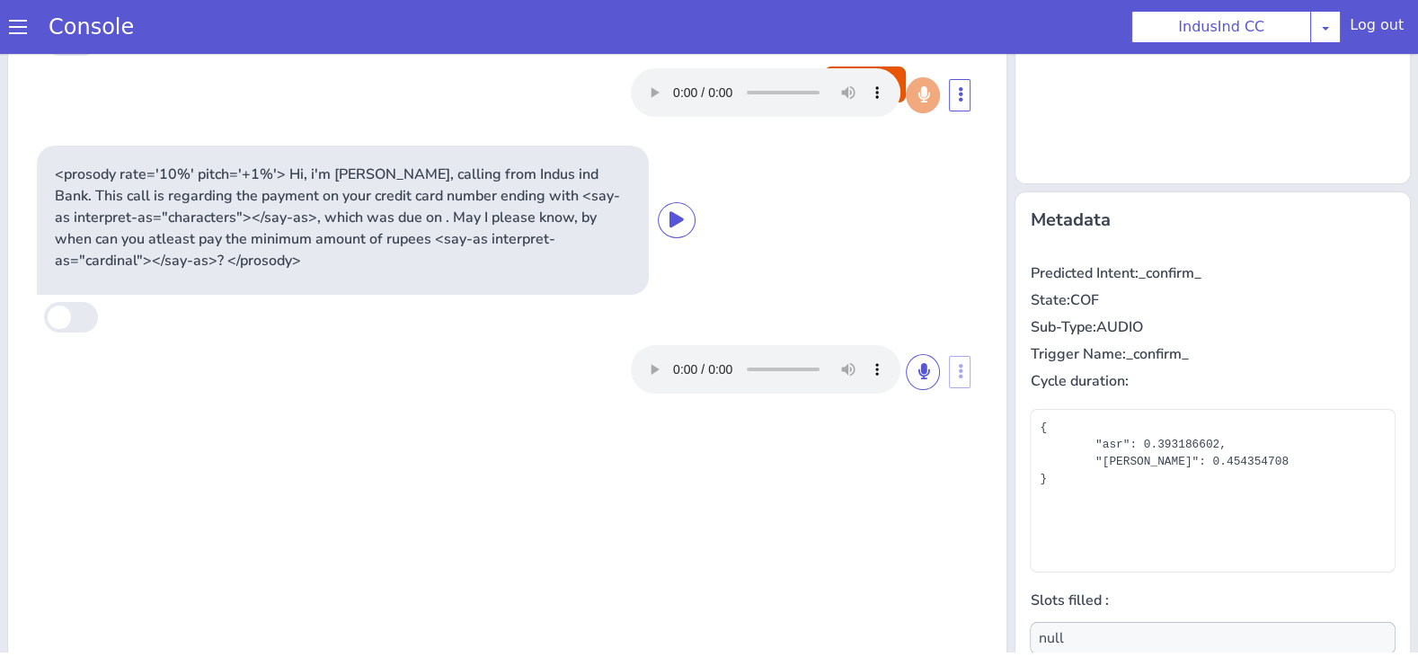
scroll to position [101, 0]
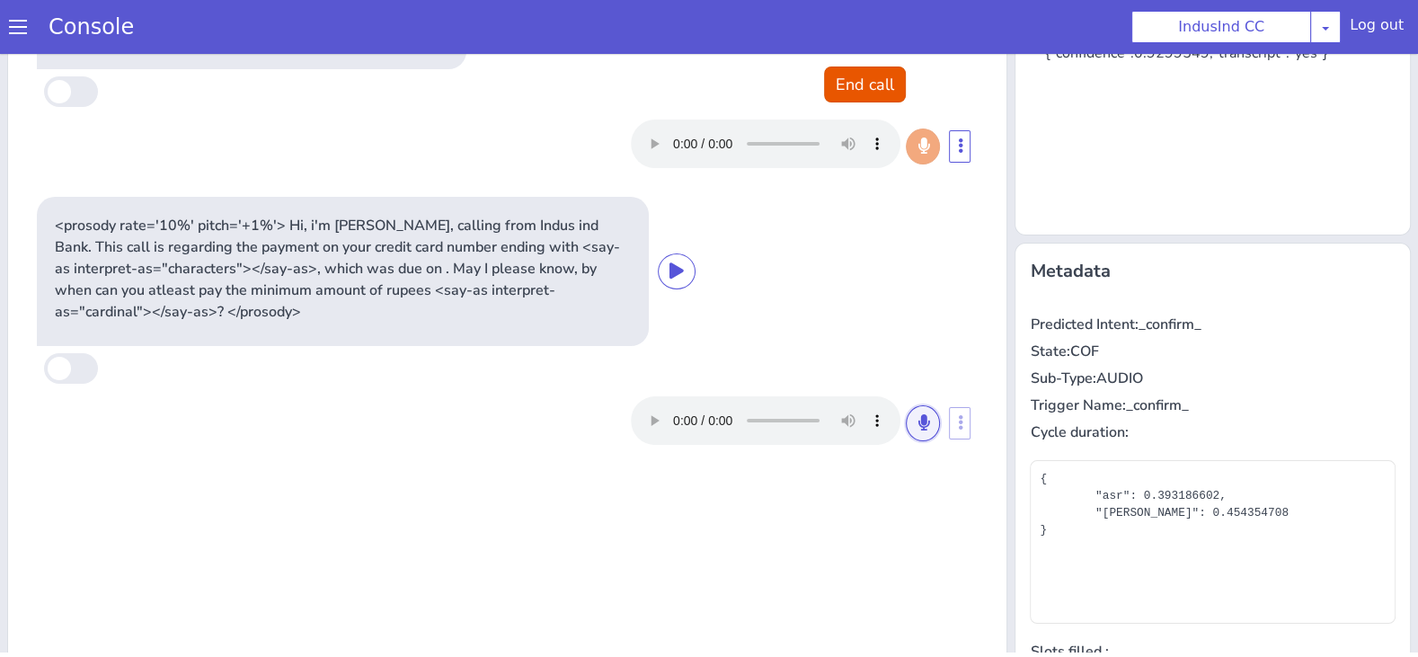
click at [927, 435] on button at bounding box center [923, 423] width 34 height 36
click at [926, 421] on icon at bounding box center [923, 422] width 11 height 16
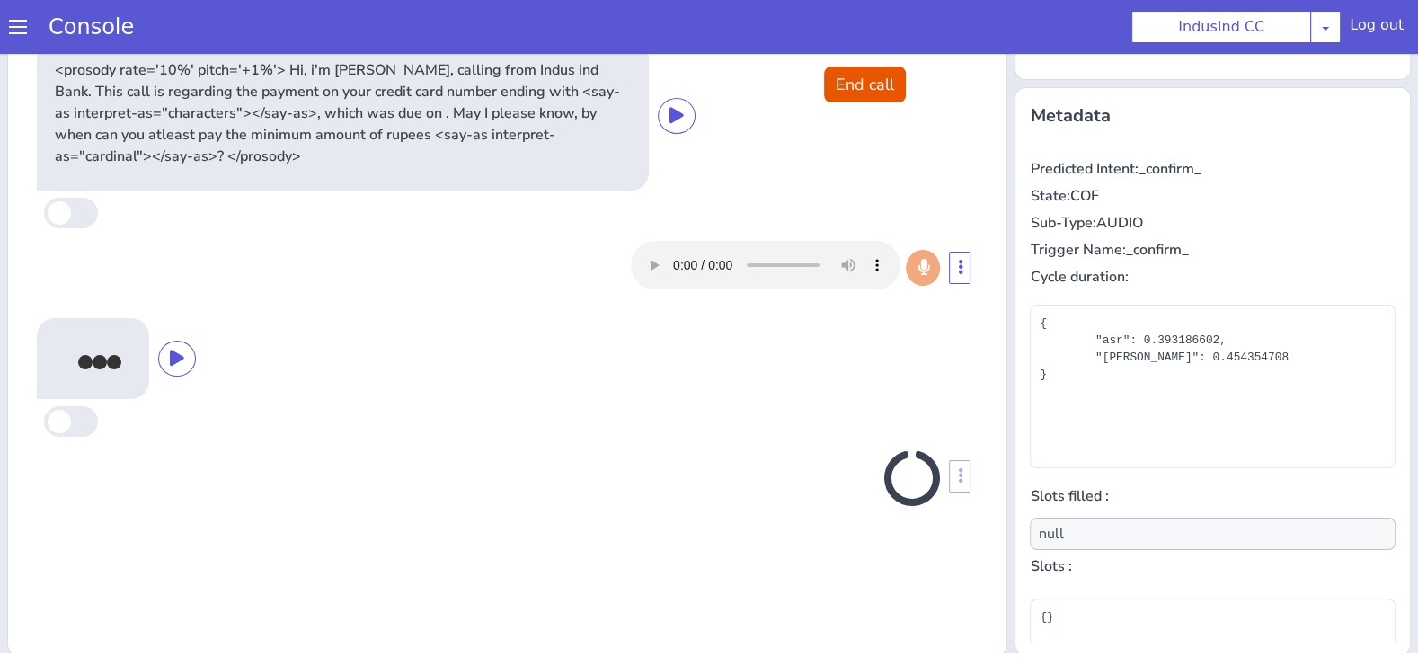
scroll to position [259, 0]
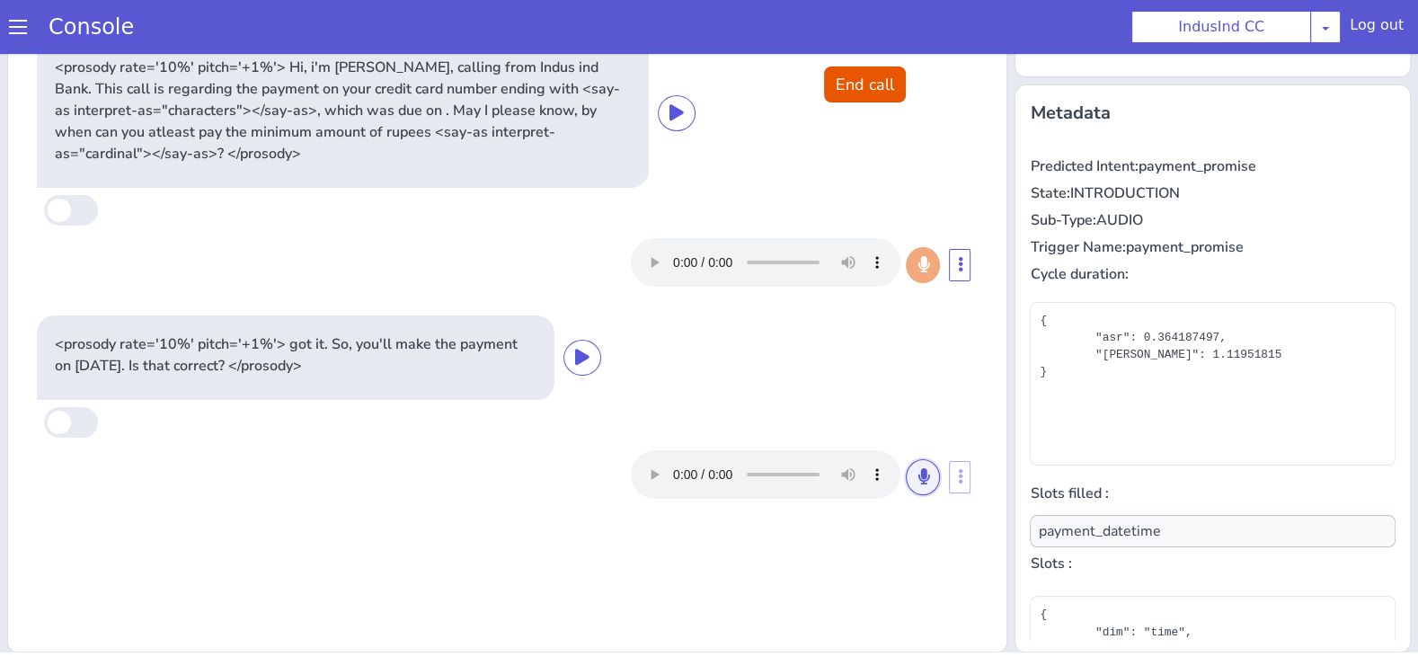
click at [919, 478] on icon at bounding box center [923, 476] width 11 height 16
click at [922, 472] on icon at bounding box center [923, 476] width 11 height 16
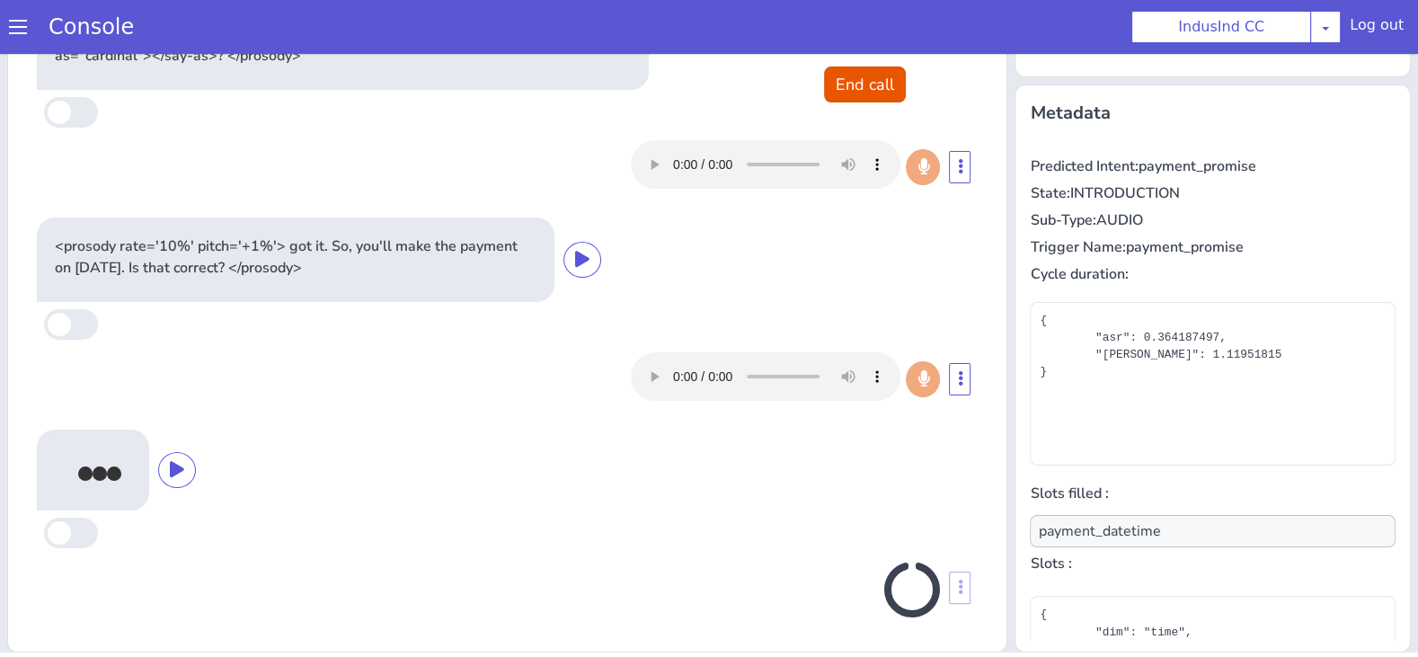
scroll to position [99, 0]
type input "null"
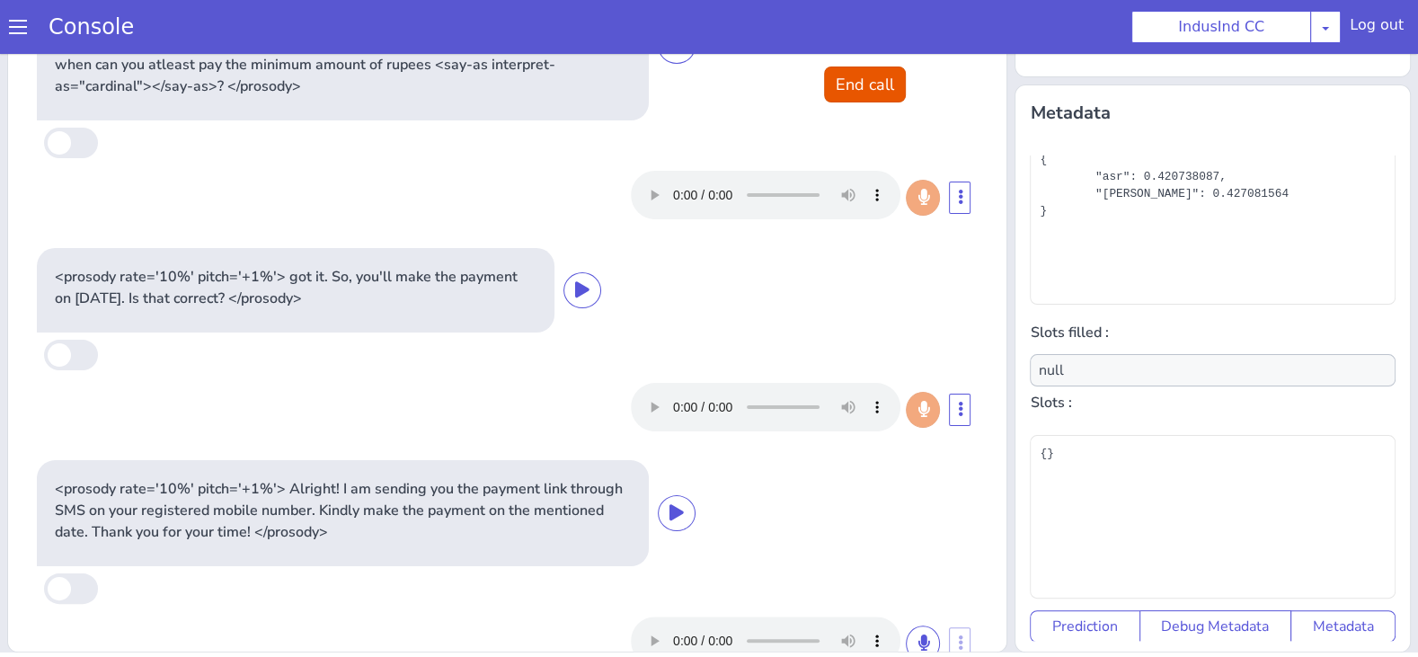
scroll to position [65, 0]
click at [866, 93] on button "End call" at bounding box center [865, 85] width 82 height 36
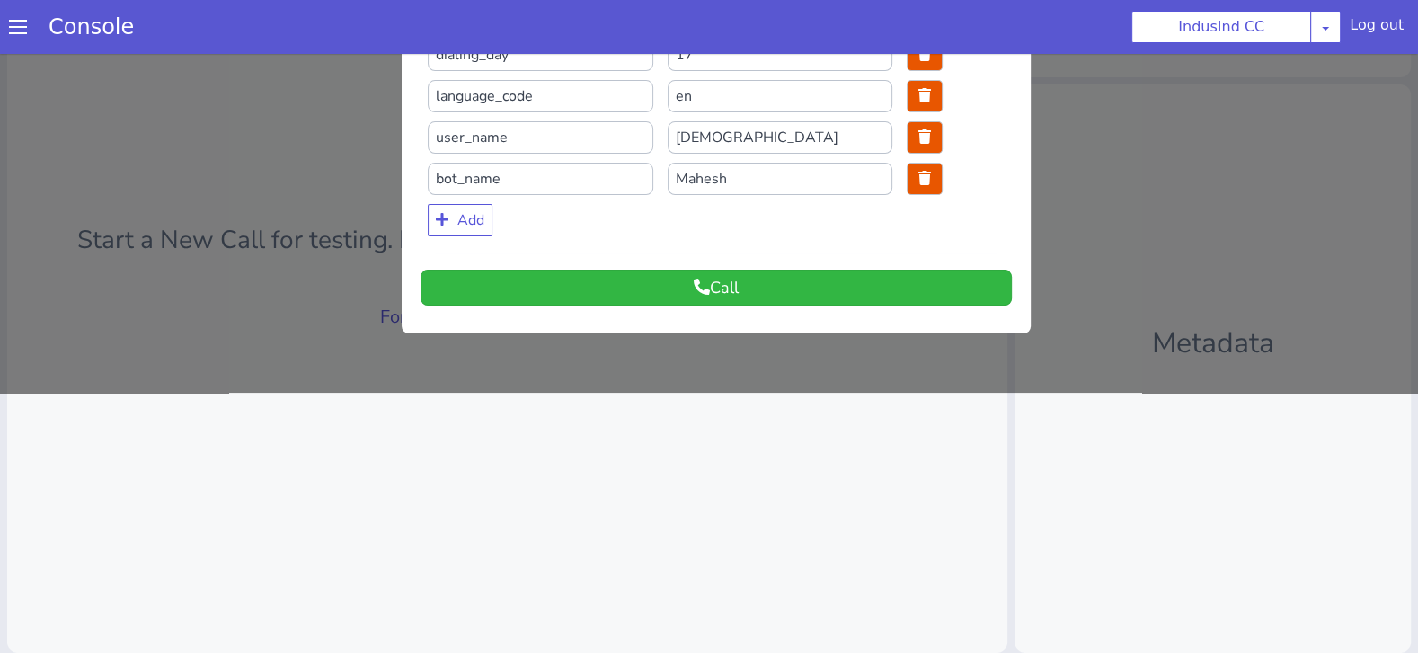
click at [812, 338] on div at bounding box center [709, 91] width 1418 height 603
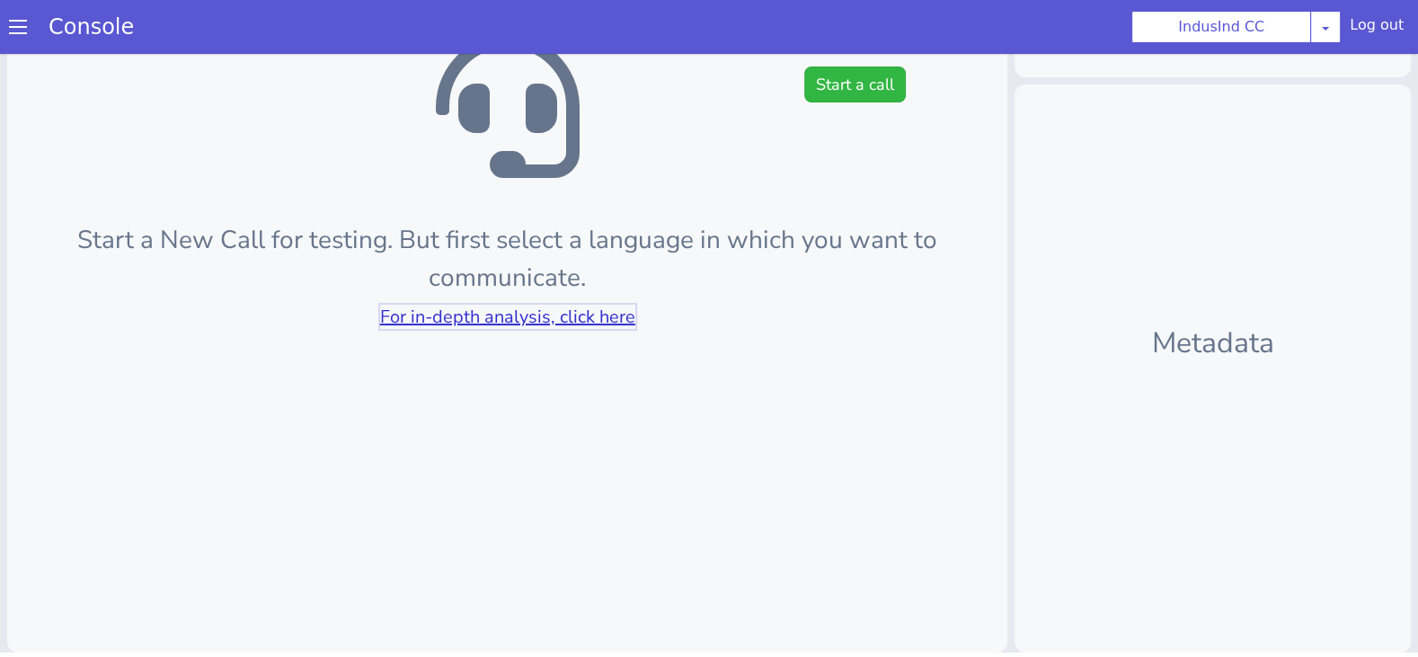
click at [595, 316] on link "For in-depth analysis, click here" at bounding box center [507, 317] width 255 height 24
click at [580, 308] on link "For in-depth analysis, click here" at bounding box center [507, 317] width 255 height 24
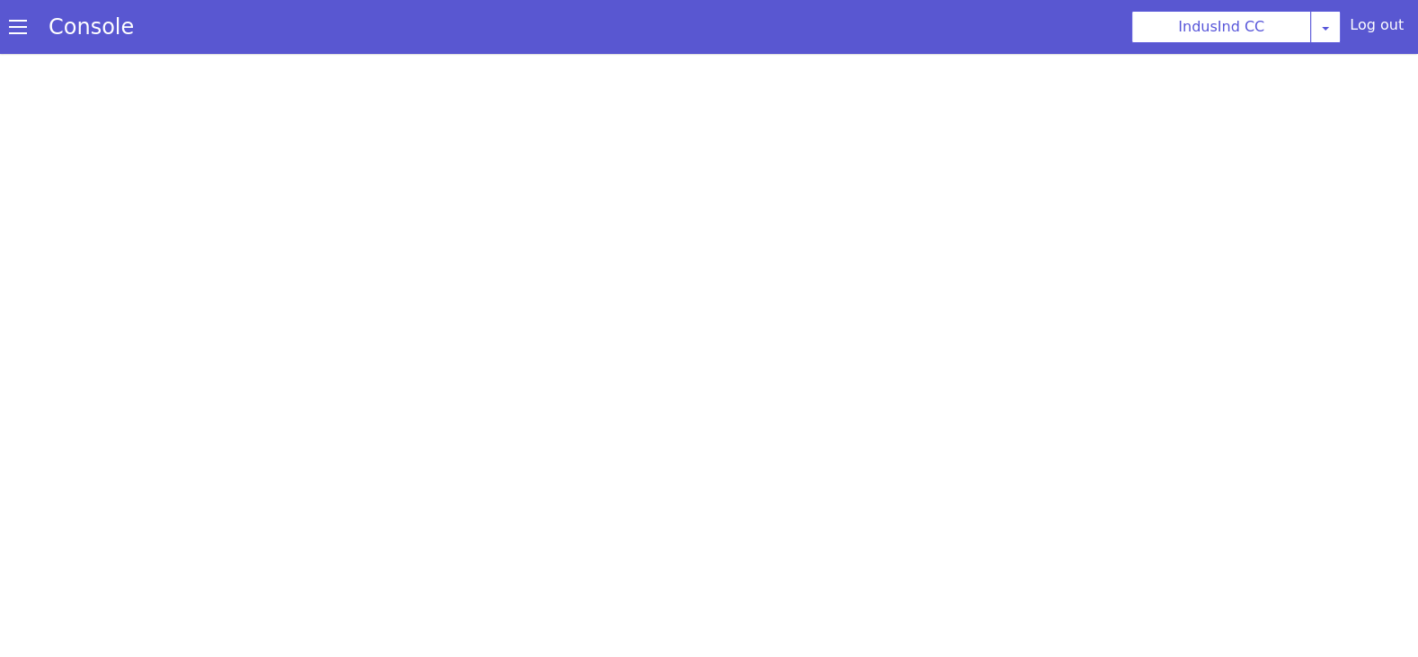
scroll to position [5, 0]
click at [13, 30] on span at bounding box center [18, 27] width 18 height 18
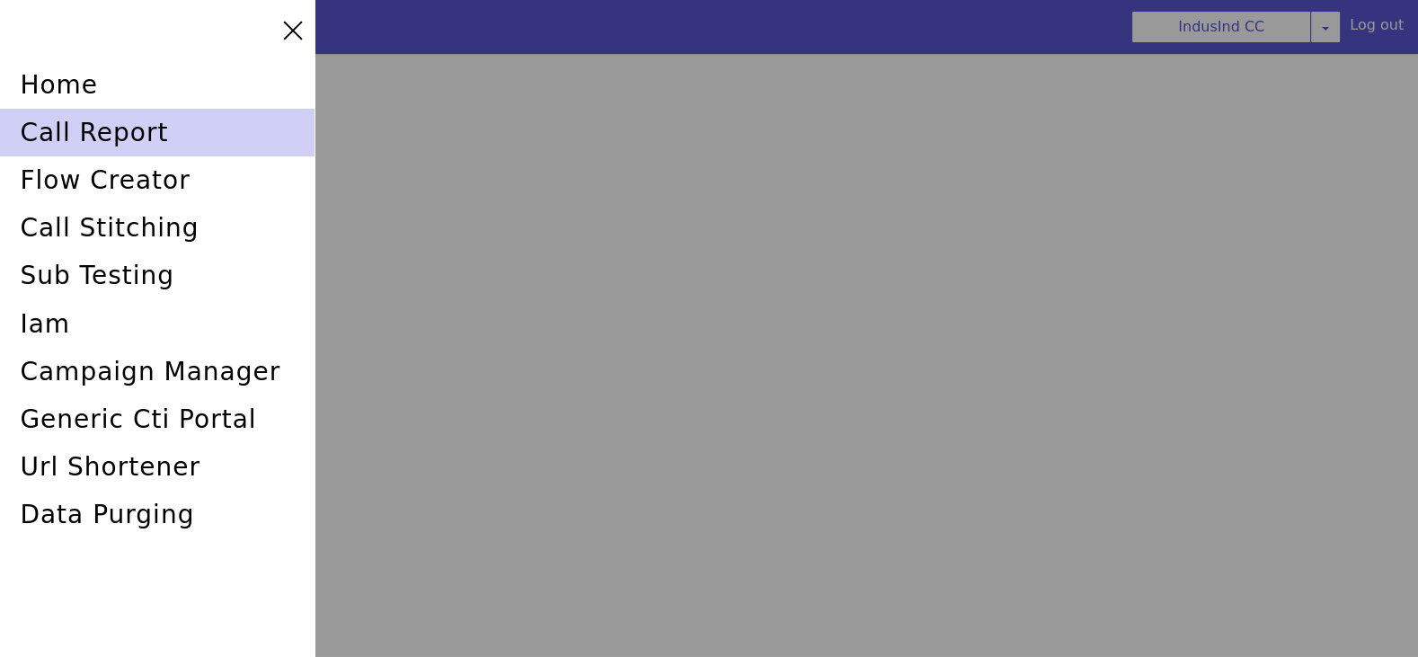
click at [124, 146] on div "call report" at bounding box center [157, 133] width 315 height 48
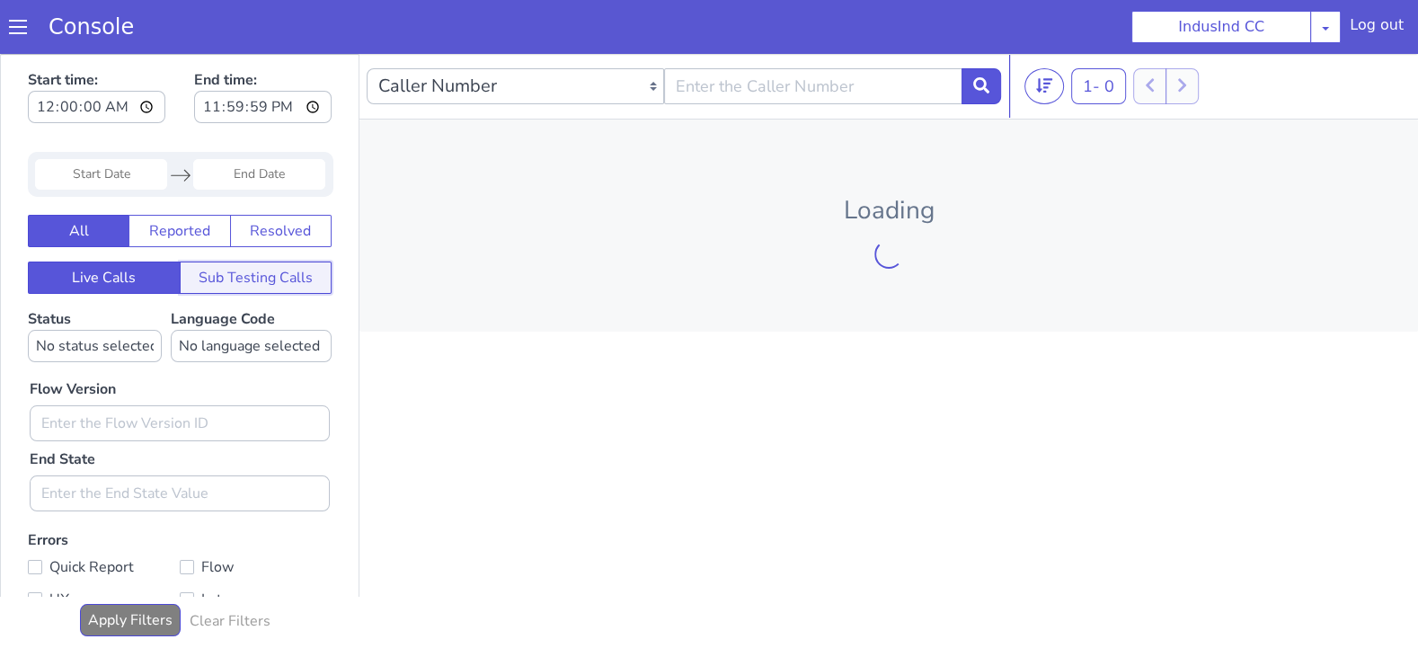
click at [273, 271] on button "Sub Testing Calls" at bounding box center [256, 278] width 153 height 32
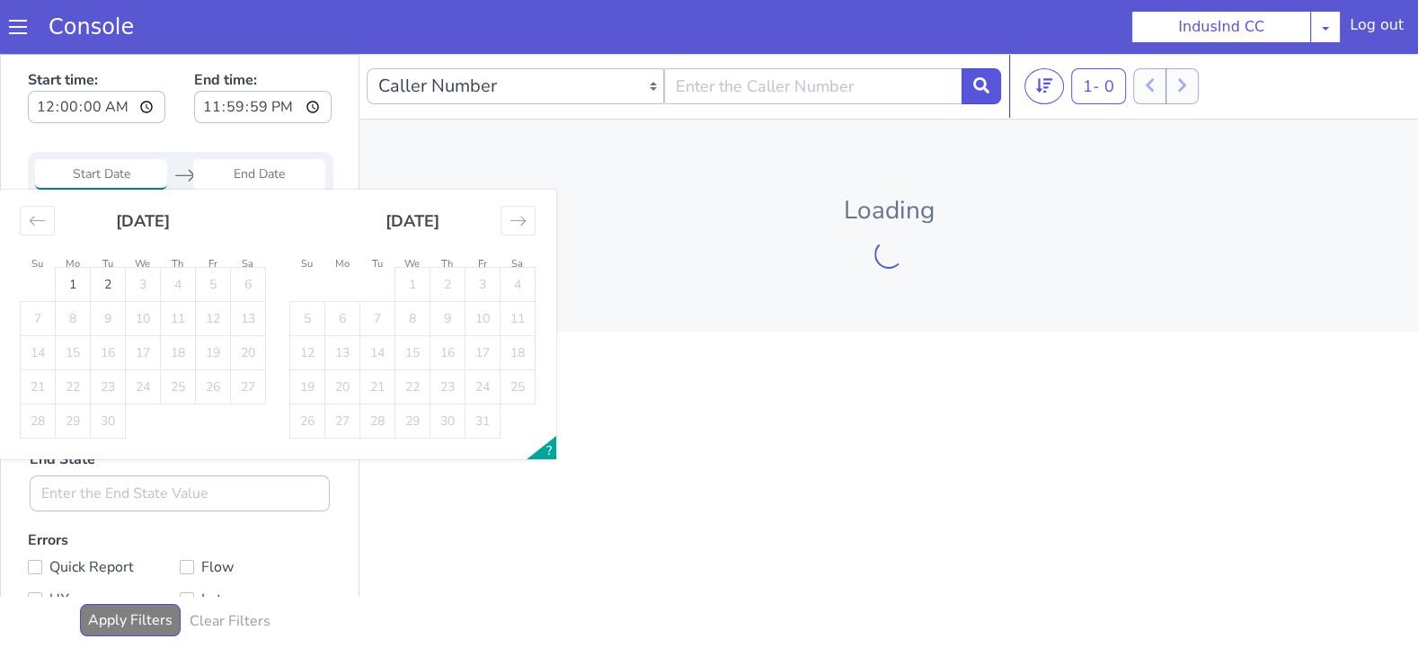
click at [102, 173] on input "Start Date" at bounding box center [101, 174] width 132 height 31
click at [102, 288] on td "2" at bounding box center [108, 285] width 35 height 34
type input "02 Sep 2025"
click at [102, 288] on td "2" at bounding box center [108, 285] width 35 height 34
type input "02 Sep 2025"
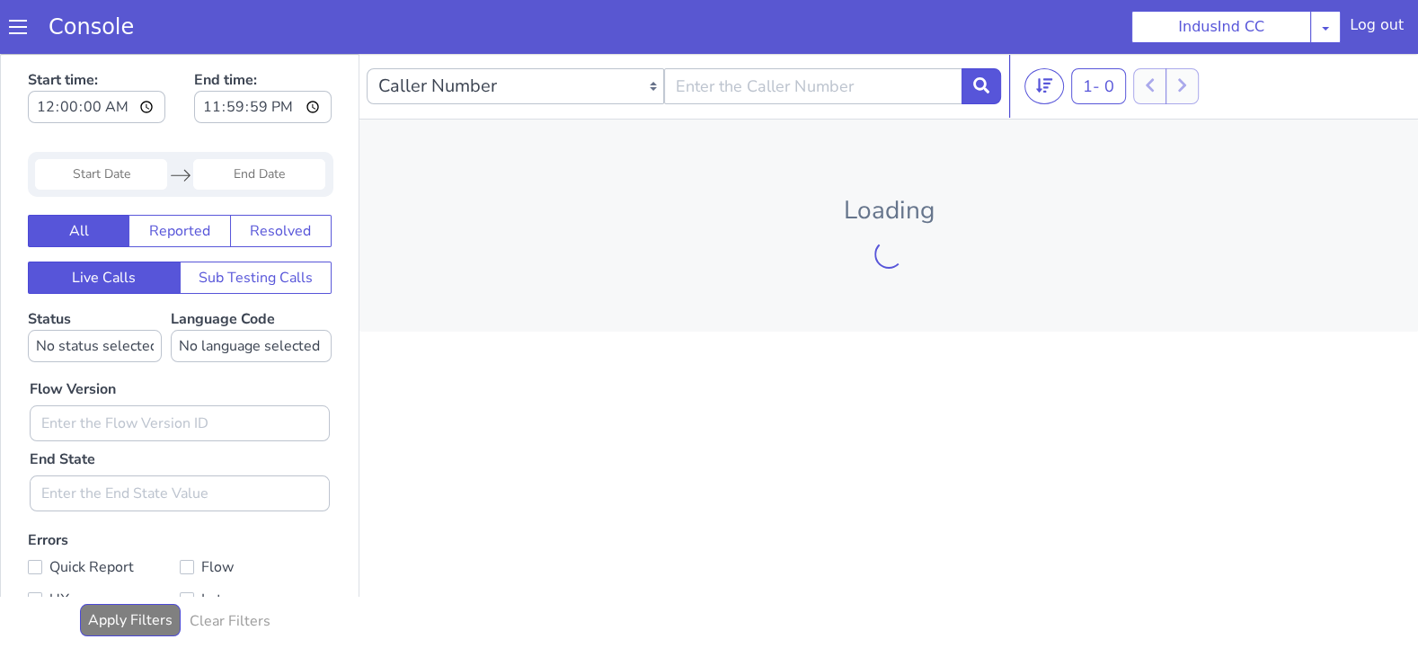
click at [246, 299] on div "Start time: 00:00:00 End time: 23:59:59 Navigate forward to interact with the c…" at bounding box center [180, 384] width 358 height 658
click at [261, 291] on button "Sub Testing Calls" at bounding box center [256, 278] width 153 height 32
